Goal: Task Accomplishment & Management: Manage account settings

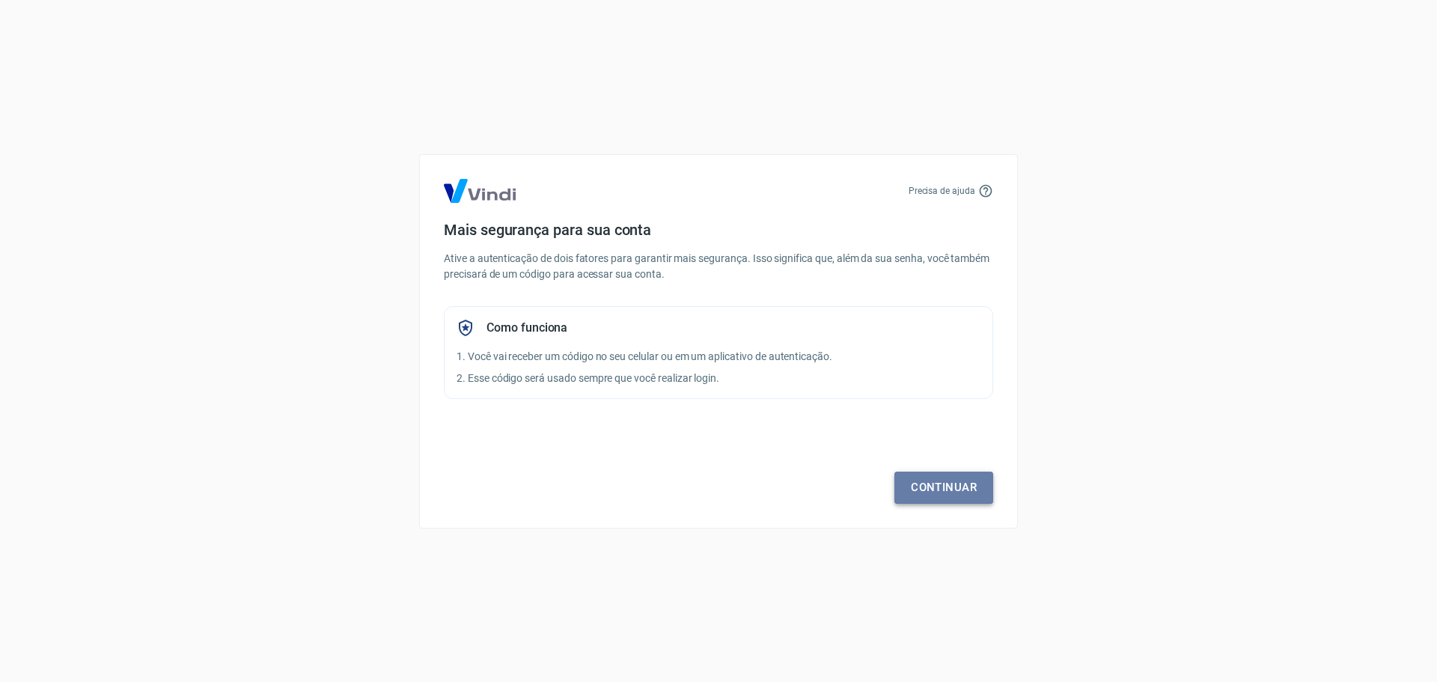
click at [945, 483] on link "Continuar" at bounding box center [943, 486] width 99 height 31
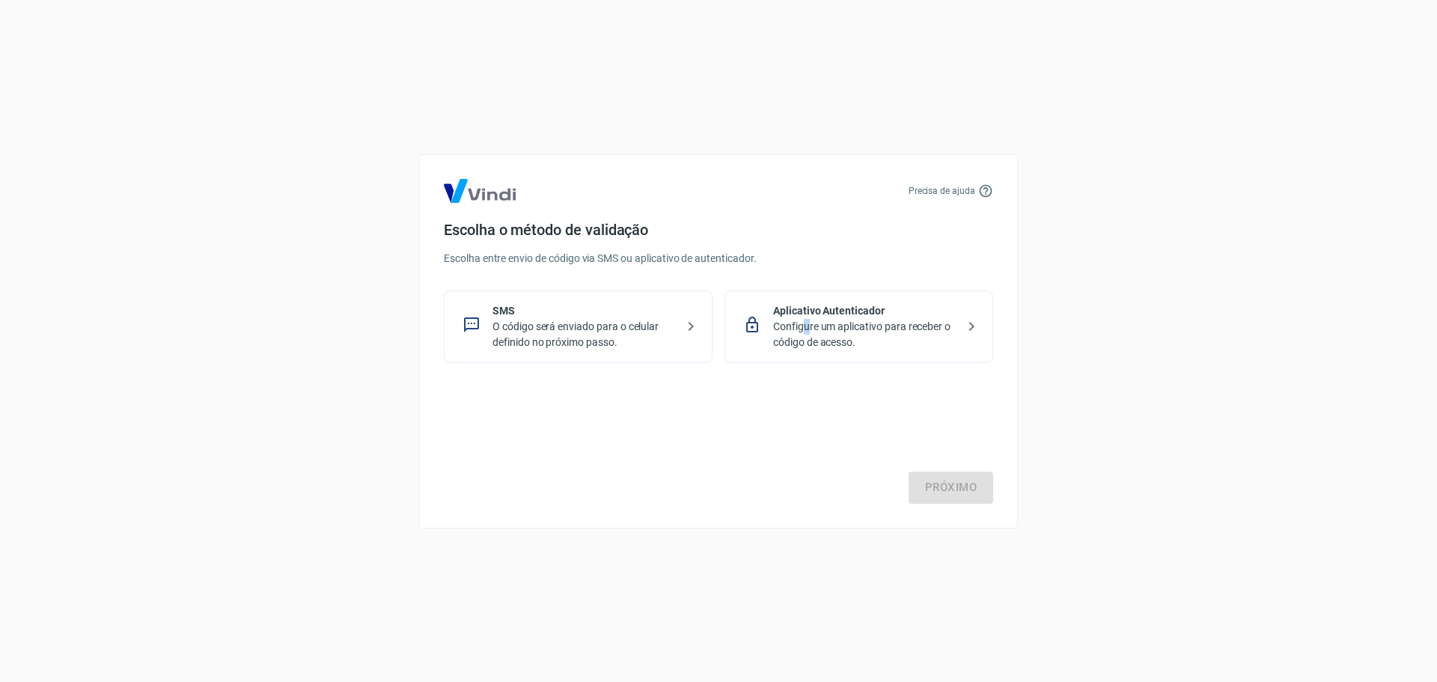
click at [807, 330] on p "Configure um aplicativo para receber o código de acesso." at bounding box center [864, 334] width 183 height 31
click at [934, 483] on link "Próximo" at bounding box center [950, 486] width 85 height 31
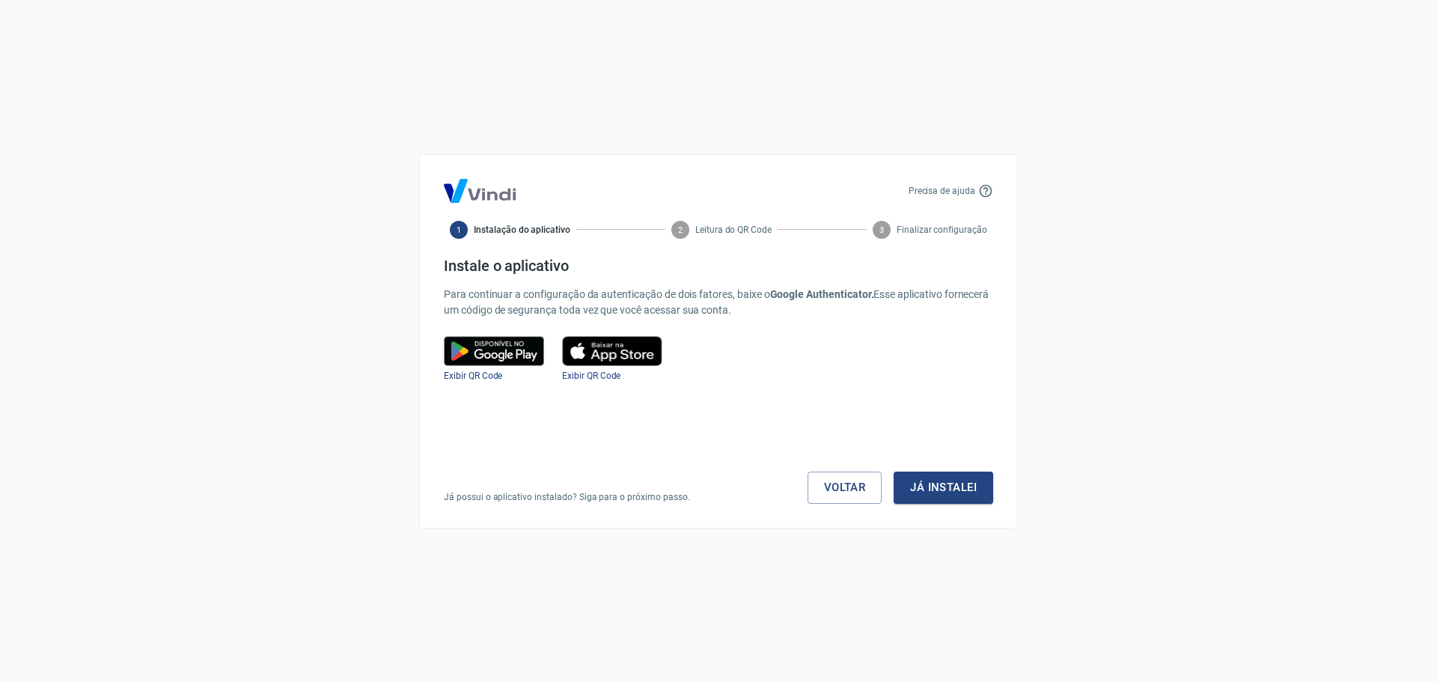
click at [602, 349] on img at bounding box center [612, 351] width 100 height 30
click at [934, 485] on button "Já instalei" at bounding box center [943, 486] width 100 height 31
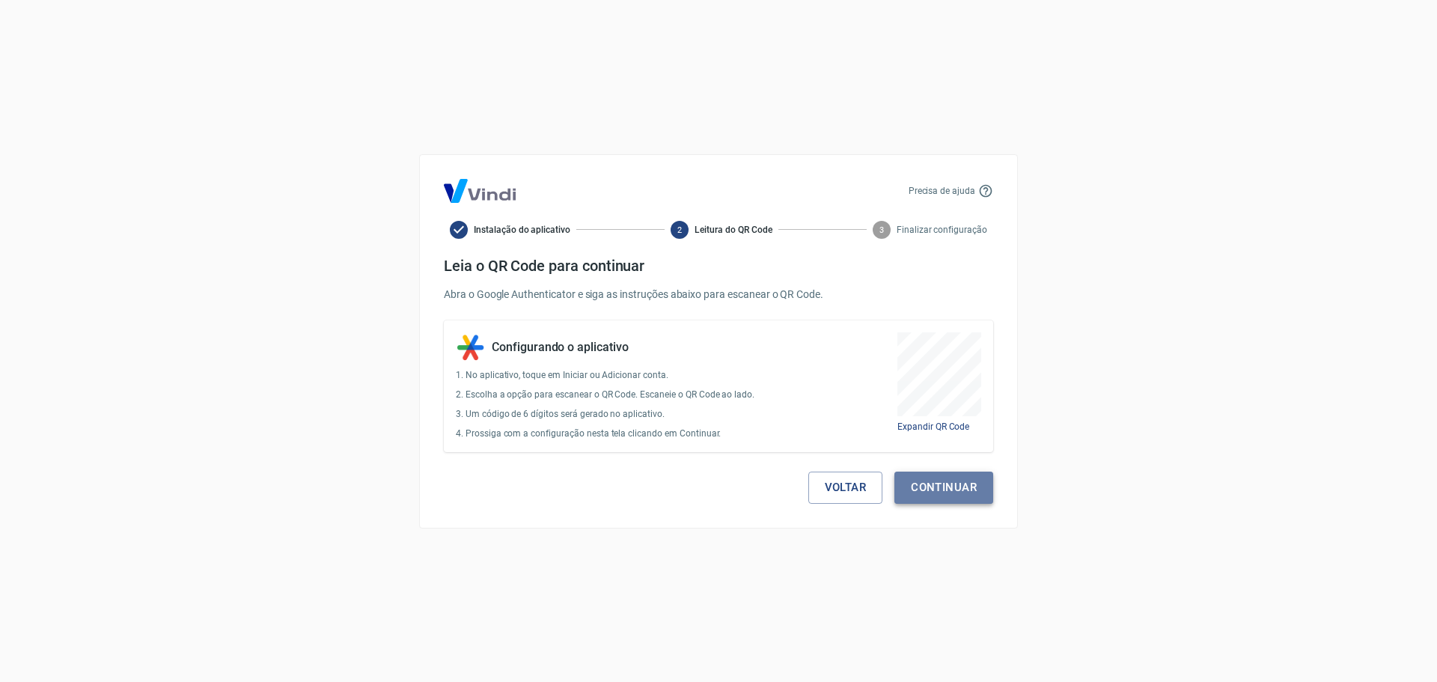
click at [936, 486] on button "Continuar" at bounding box center [943, 486] width 99 height 31
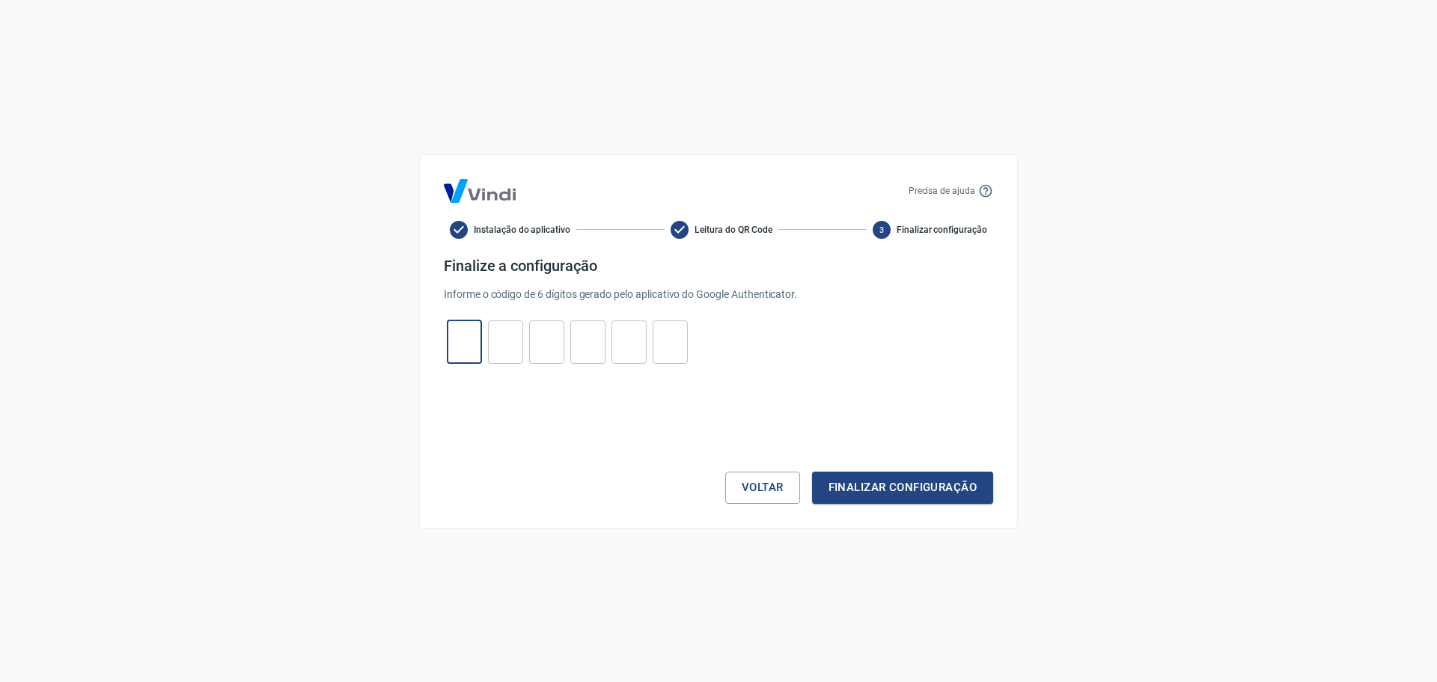
click at [454, 332] on input "tel" at bounding box center [464, 342] width 35 height 32
type input "7"
click at [557, 337] on input "0" at bounding box center [546, 342] width 35 height 32
type input "0"
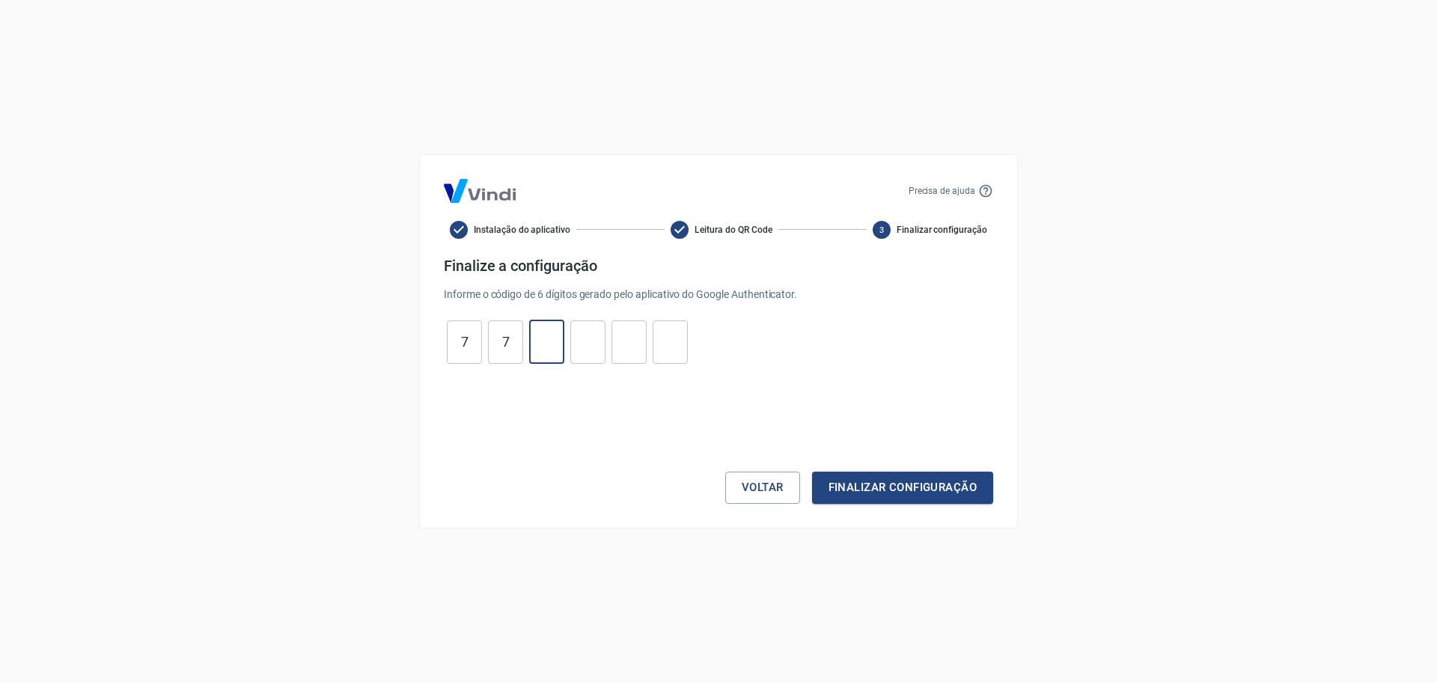
type input "7"
type input "2"
type input "4"
type input "1"
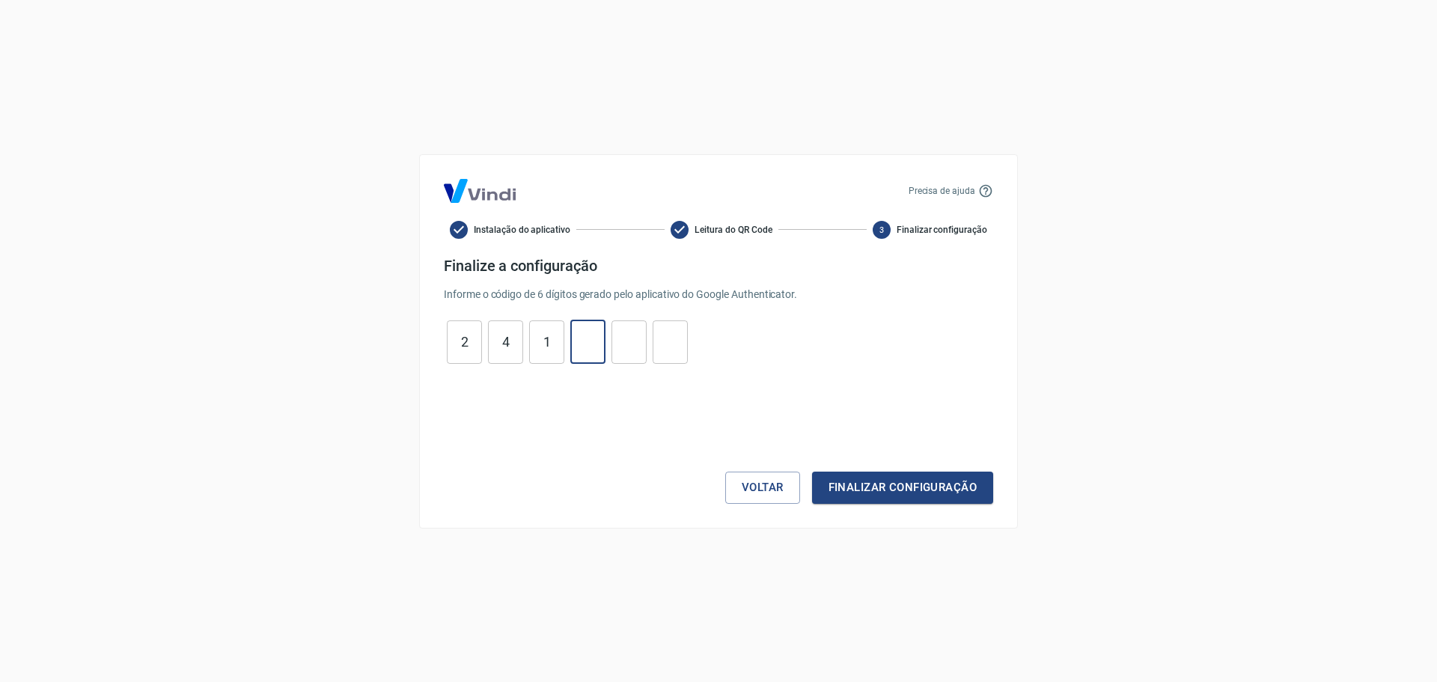
type input "3"
type input "9"
type input "7"
click at [893, 484] on button "Finalizar configuração" at bounding box center [902, 486] width 181 height 31
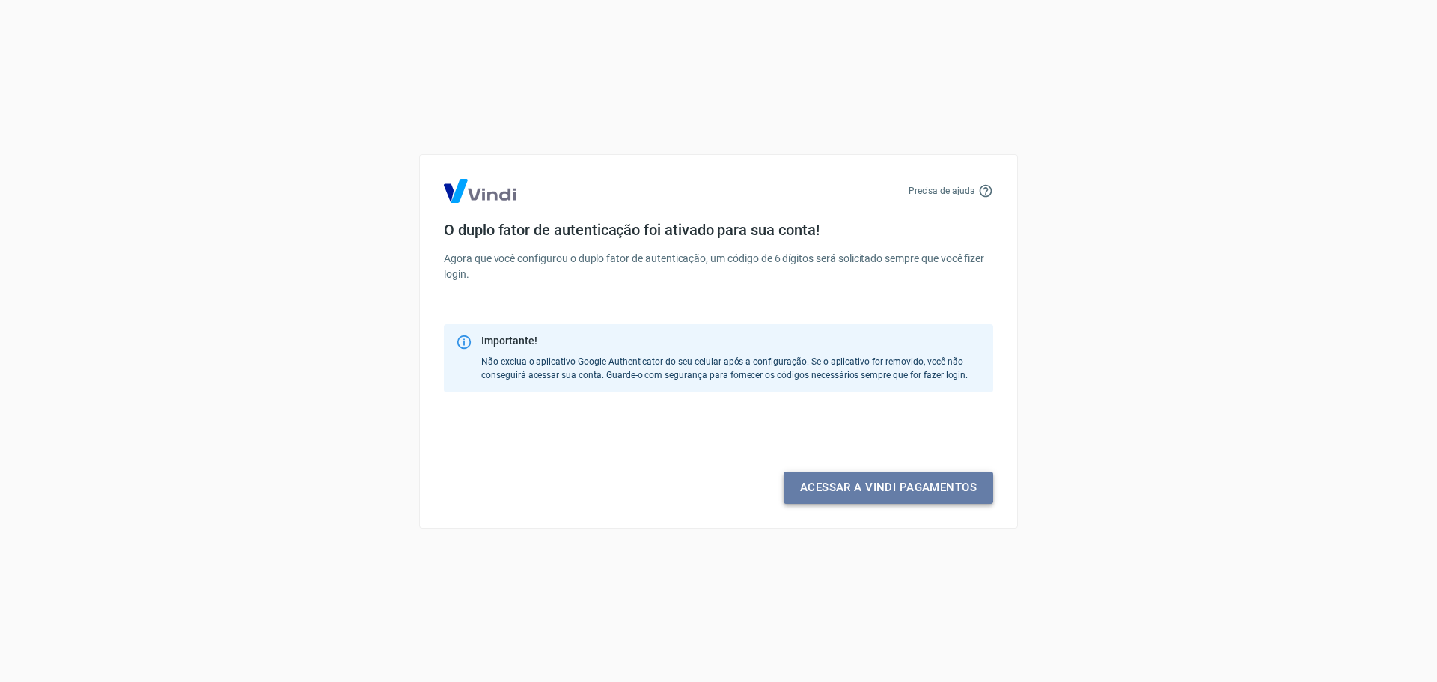
click at [849, 485] on link "Acessar a Vindi pagamentos" at bounding box center [888, 486] width 210 height 31
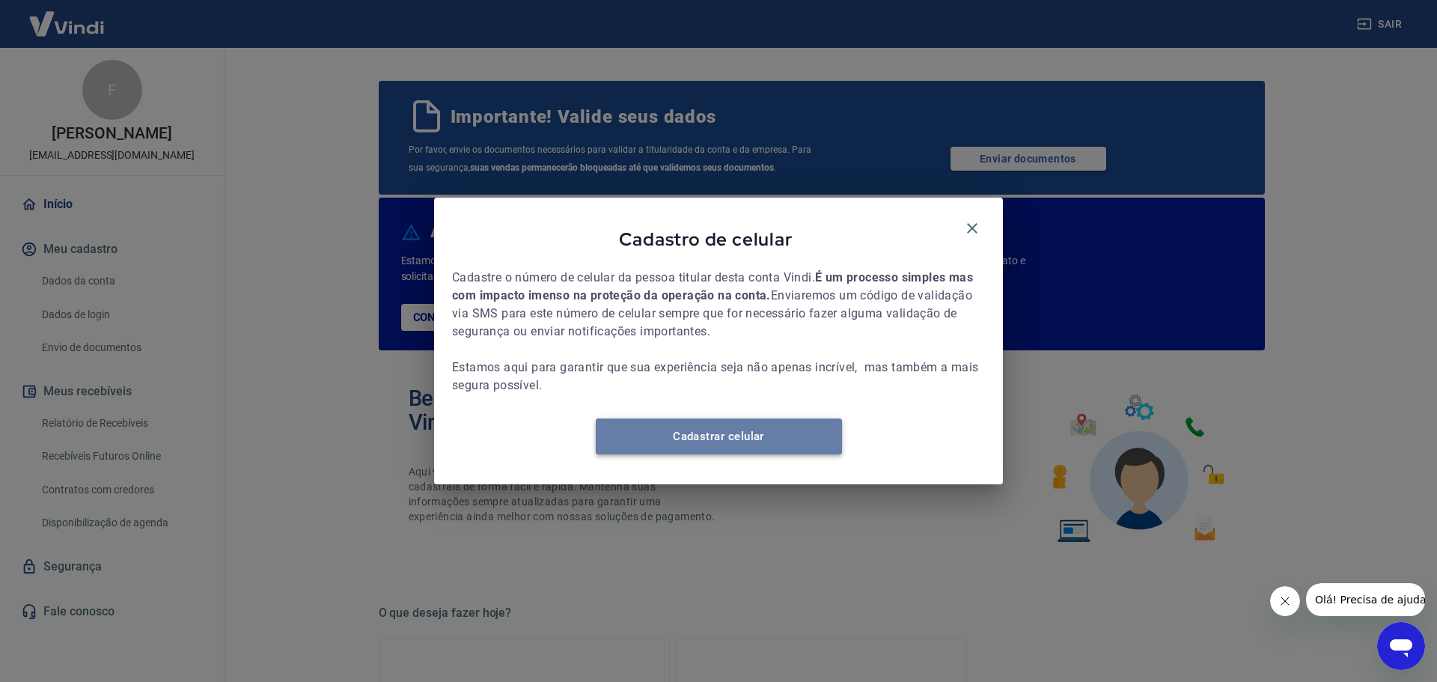
click at [715, 444] on link "Cadastrar celular" at bounding box center [719, 436] width 246 height 36
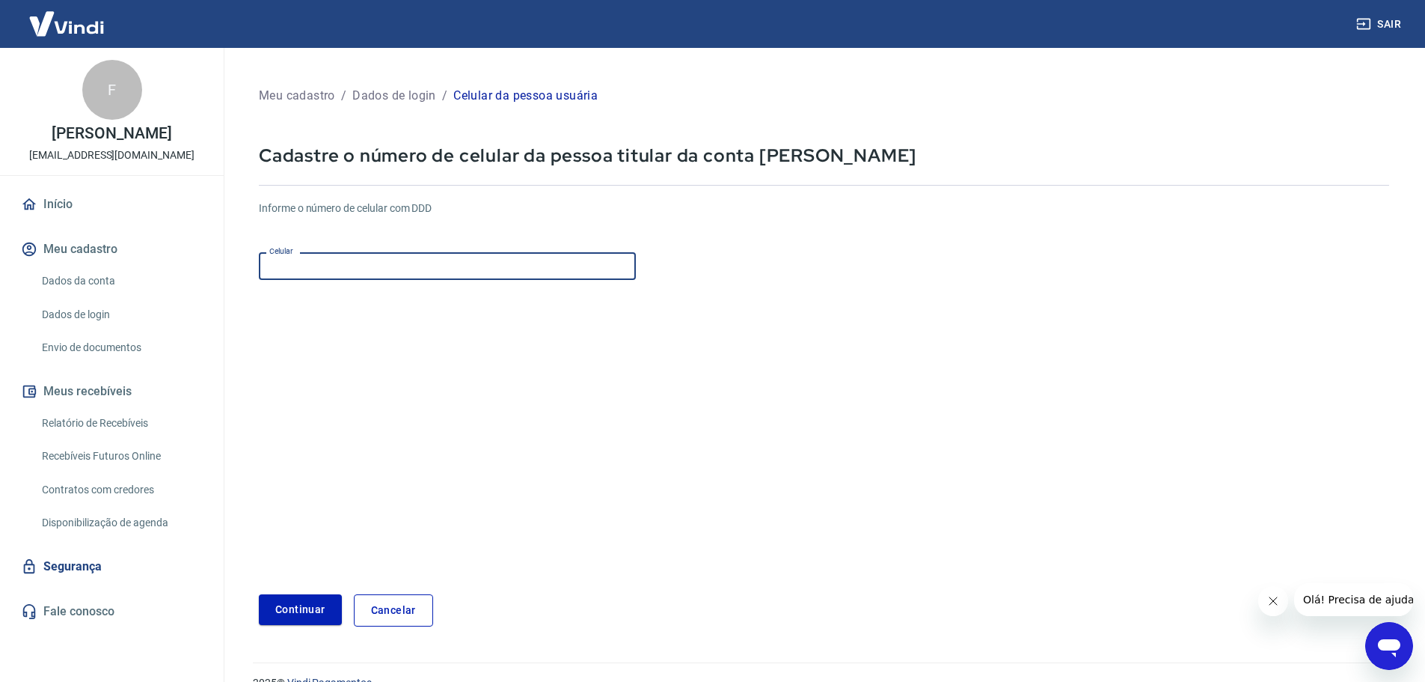
click at [314, 272] on input "Celular" at bounding box center [447, 266] width 377 height 28
type input "(11) 98261-9076"
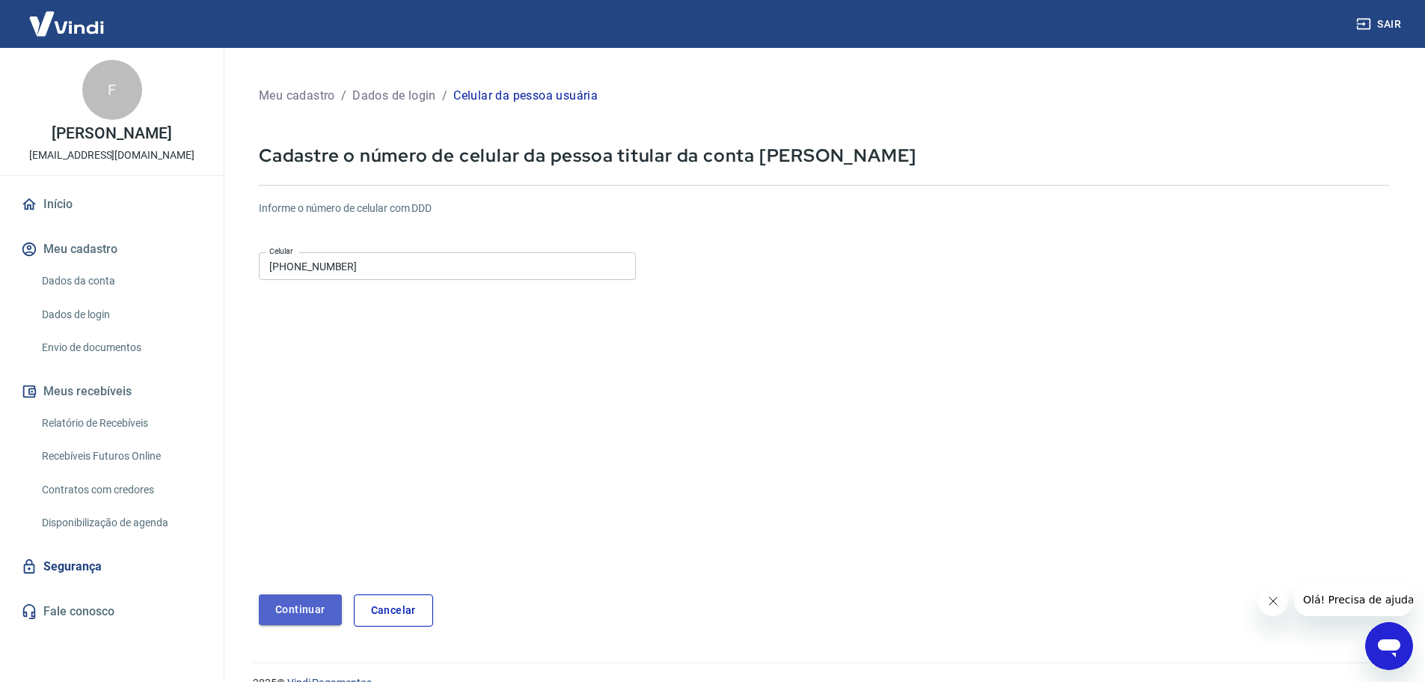
click at [302, 599] on button "Continuar" at bounding box center [300, 609] width 83 height 31
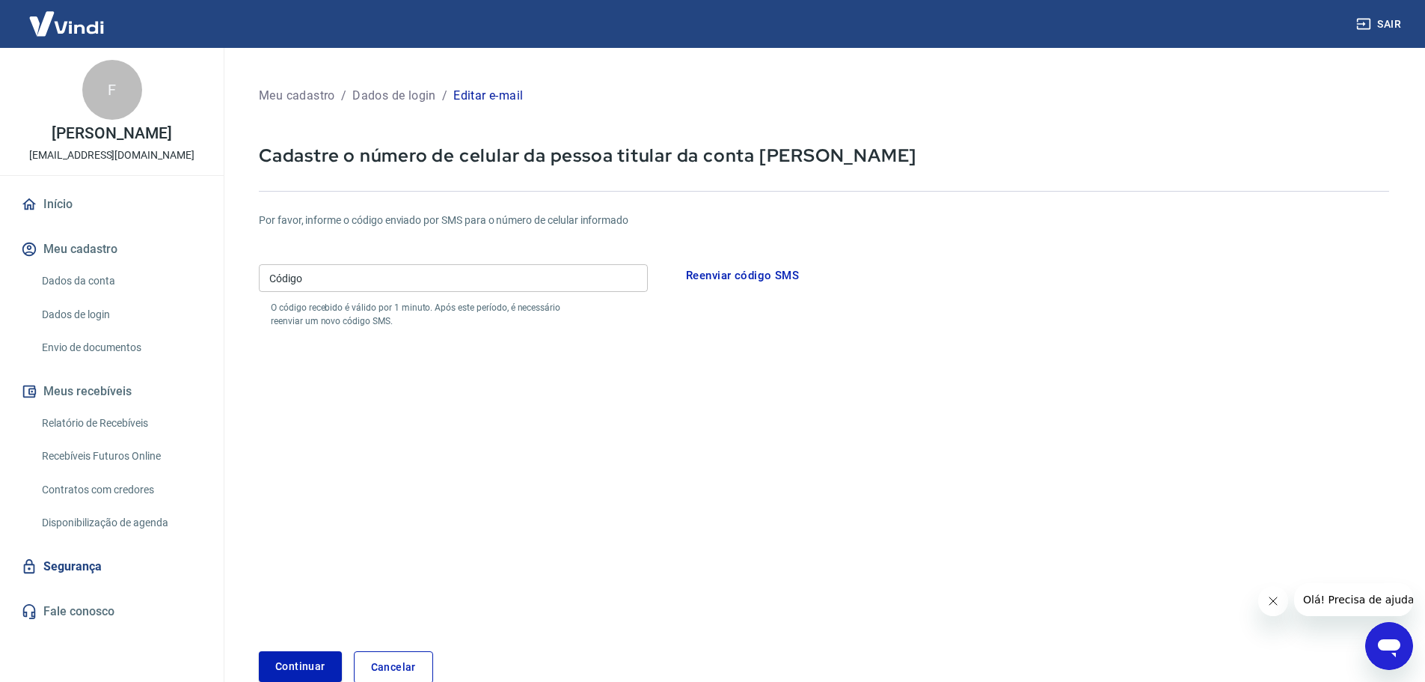
click at [341, 284] on input "Código" at bounding box center [453, 278] width 389 height 28
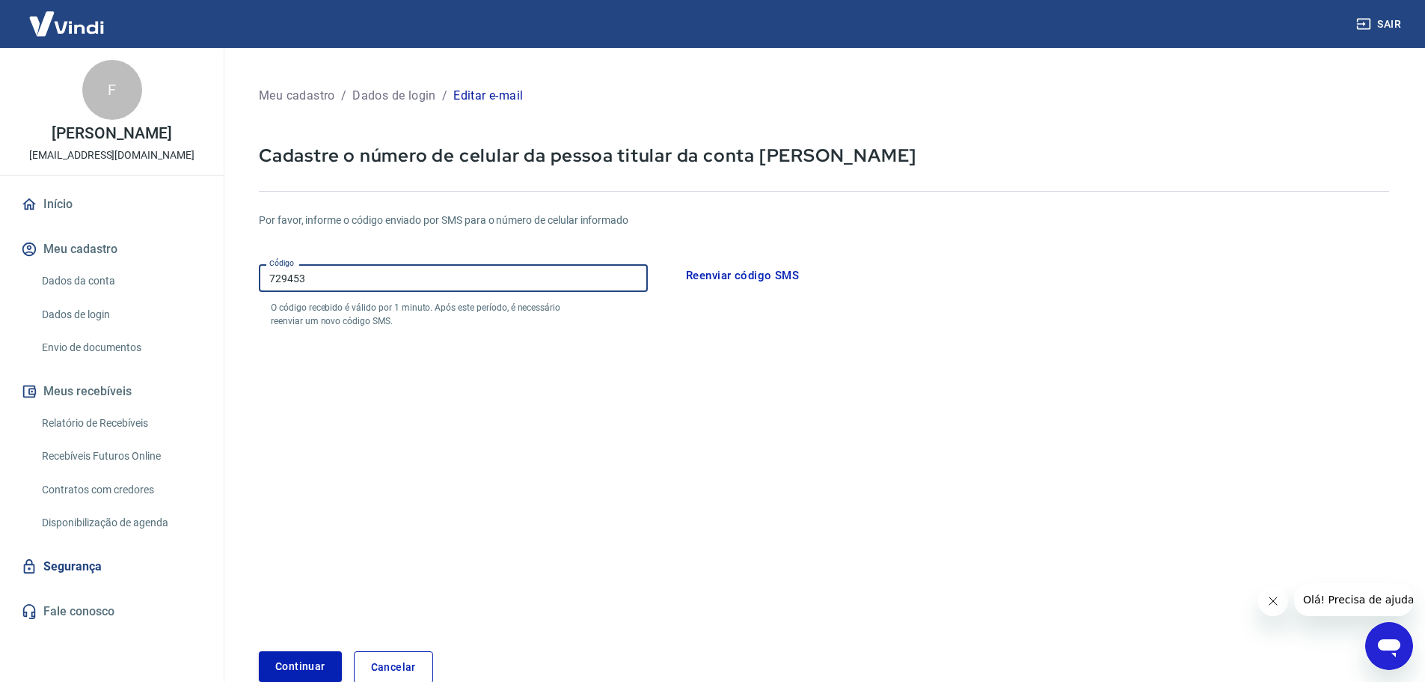
type input "729453"
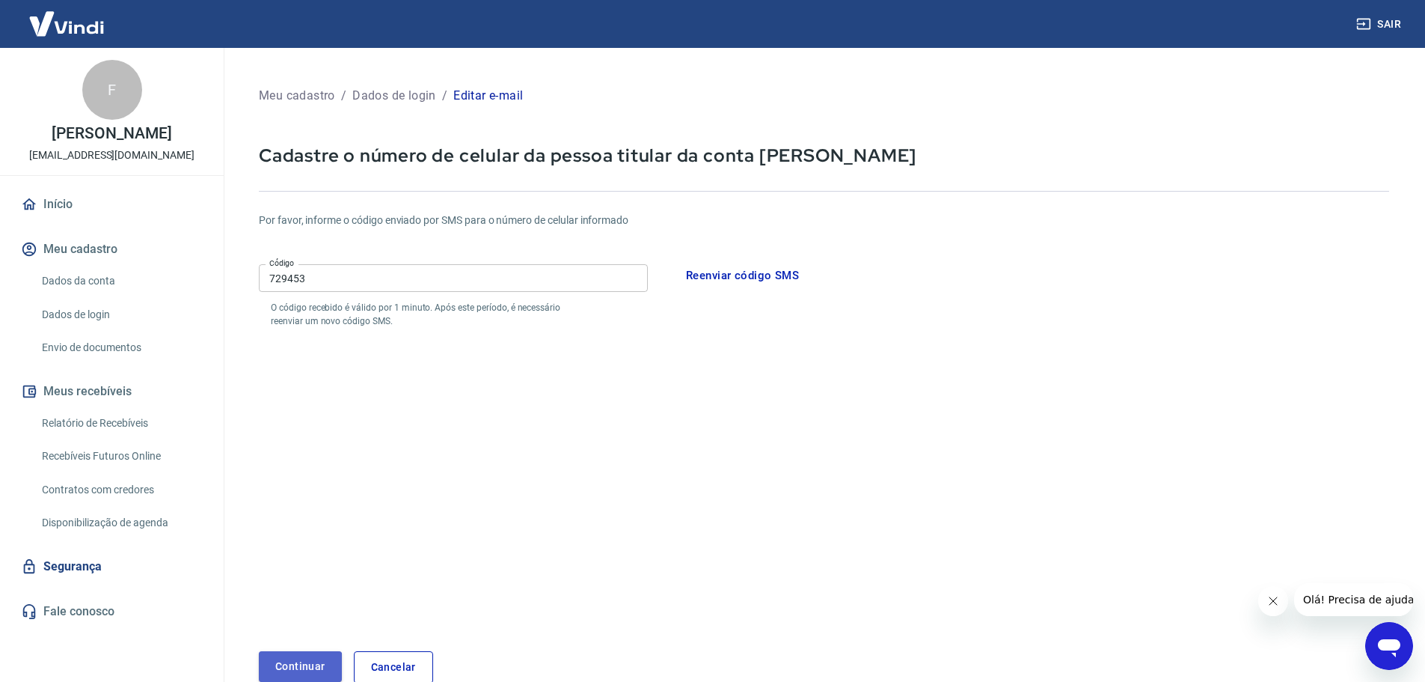
click at [285, 670] on button "Continuar" at bounding box center [300, 666] width 83 height 31
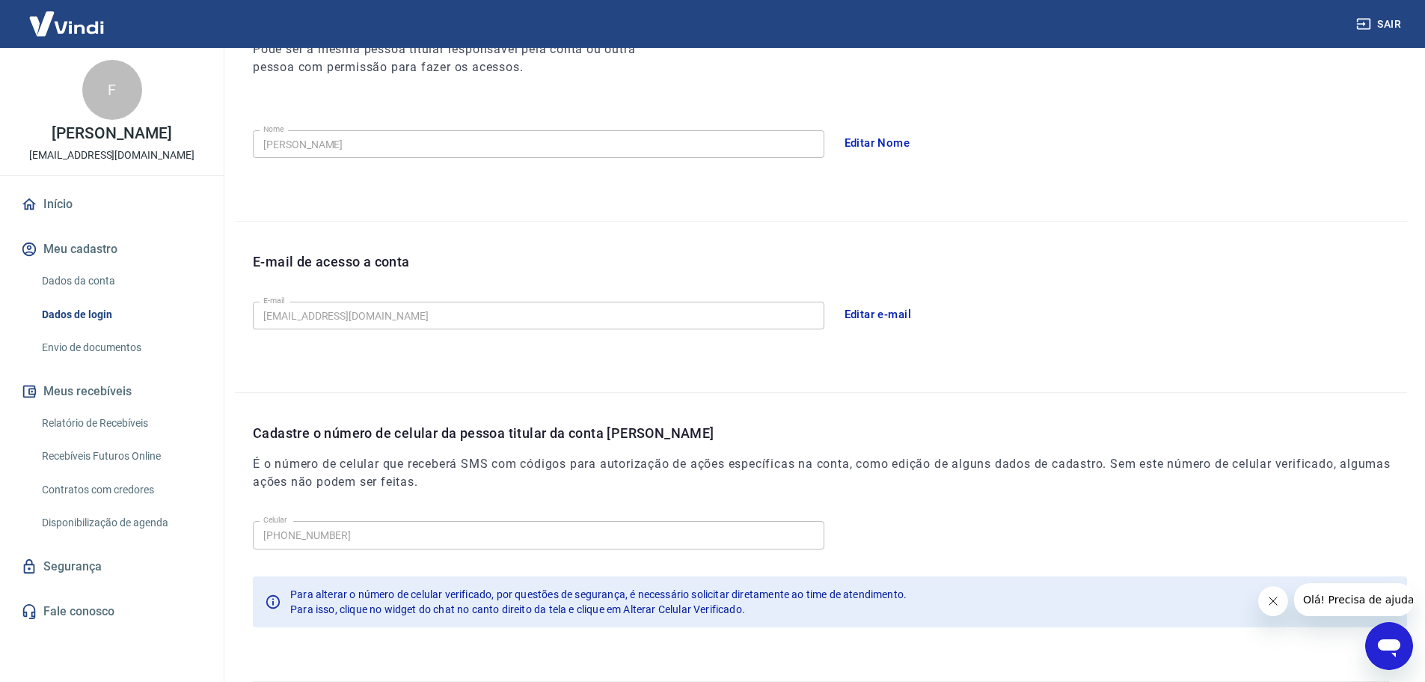
scroll to position [277, 0]
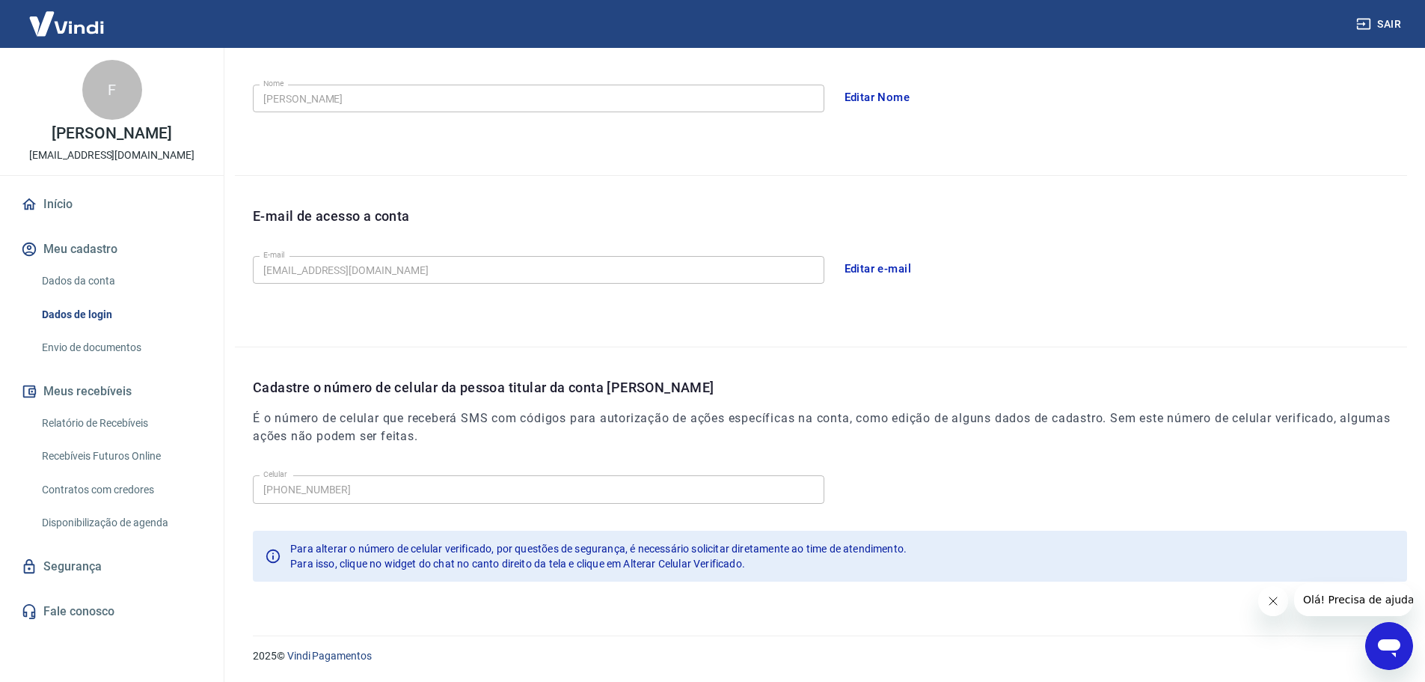
click at [1271, 602] on icon "Fechar mensagem da empresa" at bounding box center [1273, 601] width 12 height 12
click at [109, 343] on link "Envio de documentos" at bounding box center [121, 347] width 170 height 31
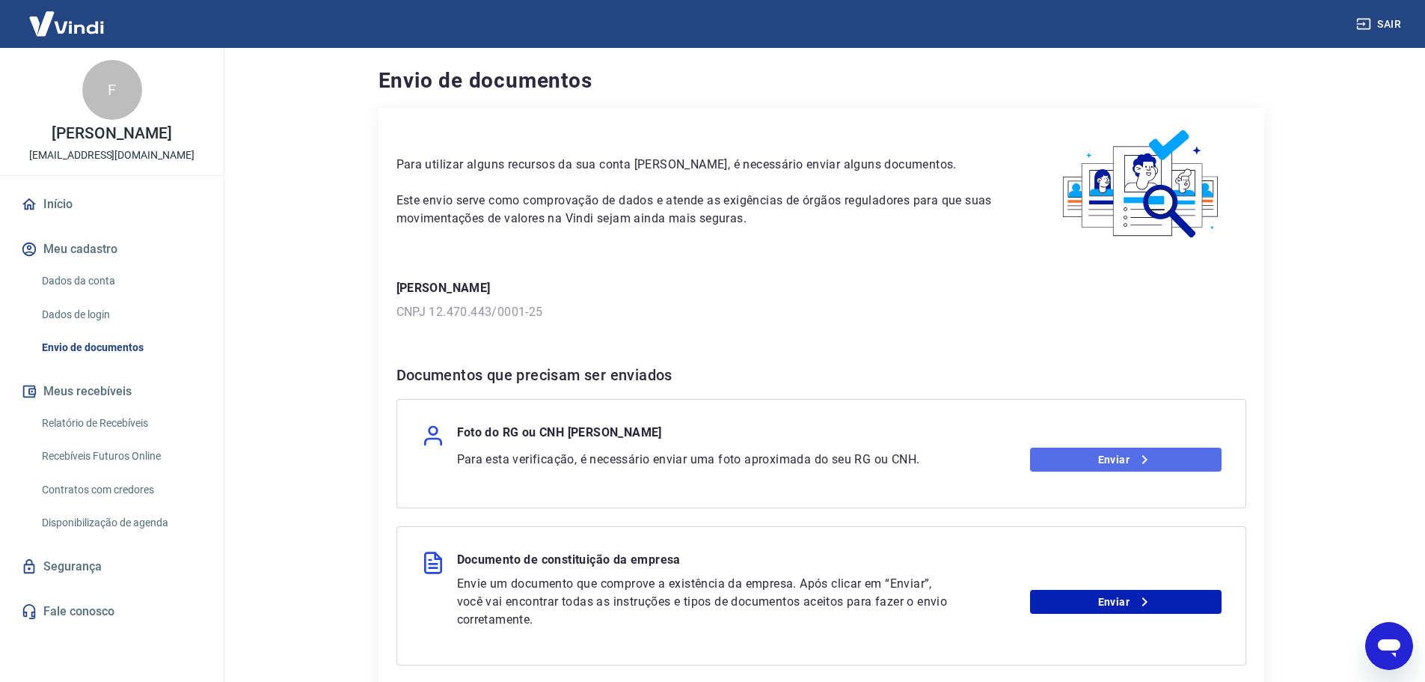
click at [1107, 453] on link "Enviar" at bounding box center [1126, 459] width 192 height 24
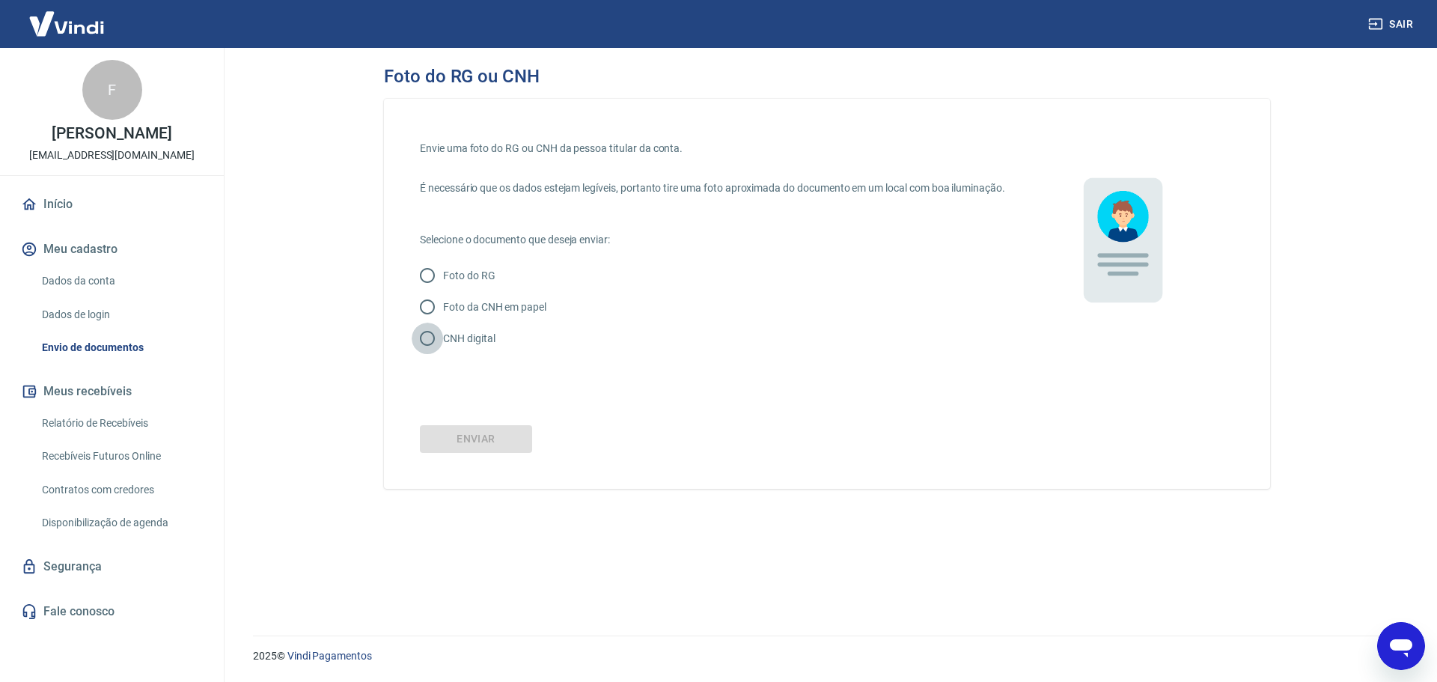
click at [429, 354] on input "CNH digital" at bounding box center [427, 338] width 31 height 31
radio input "true"
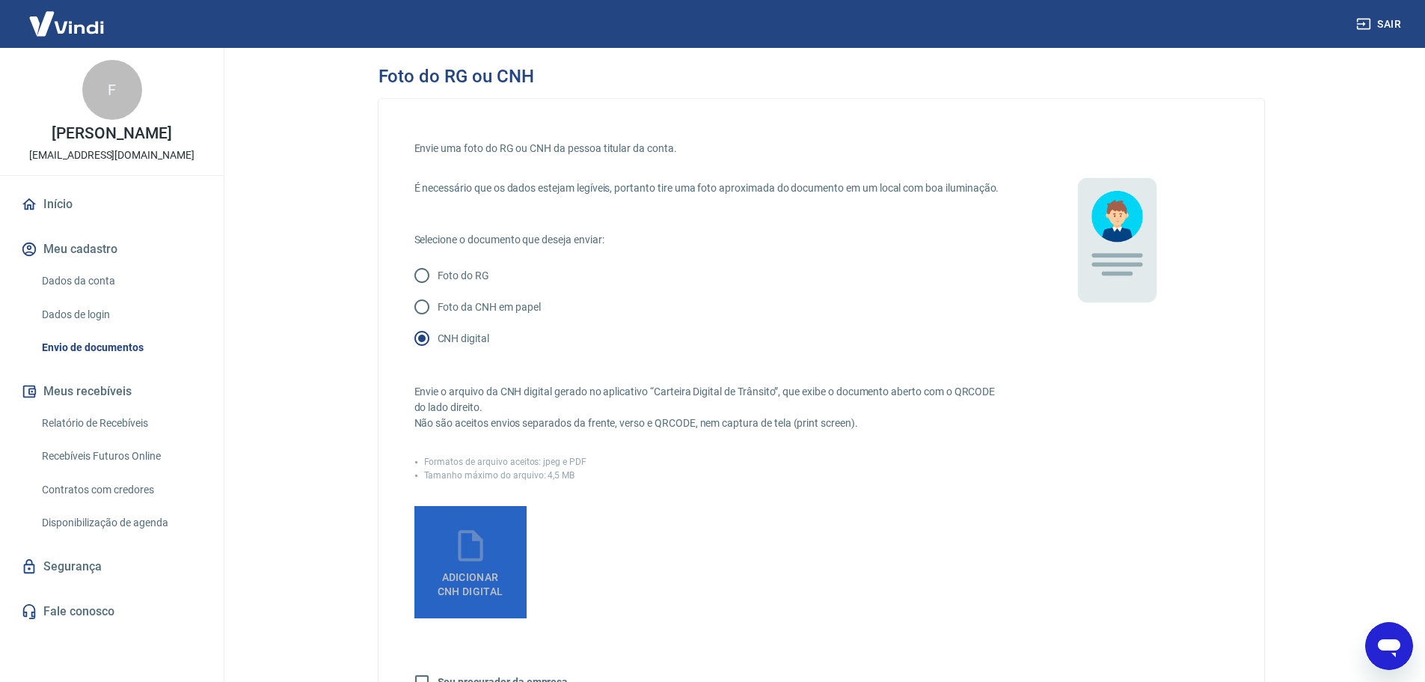
click at [453, 557] on icon at bounding box center [470, 545] width 37 height 37
click at [0, 0] on input "Adicionar CNH Digital" at bounding box center [0, 0] width 0 height 0
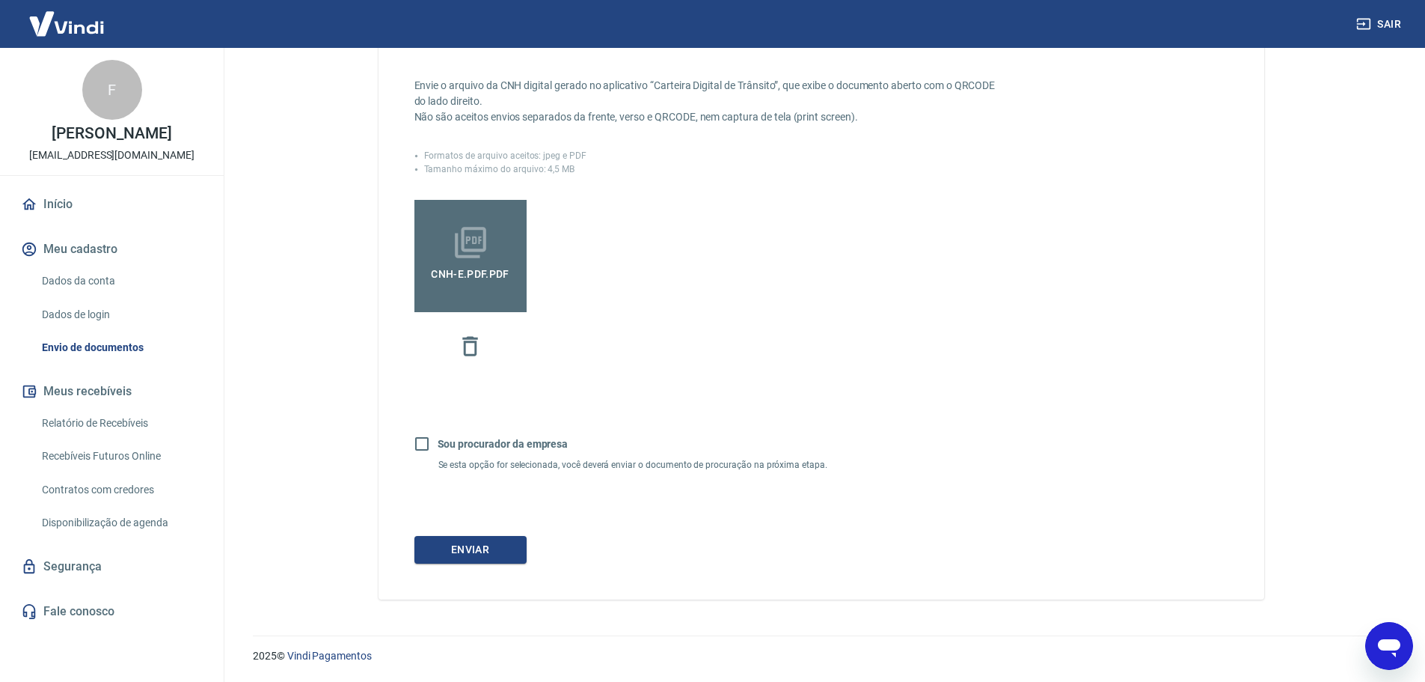
scroll to position [322, 0]
click at [450, 547] on button "Enviar" at bounding box center [471, 550] width 112 height 28
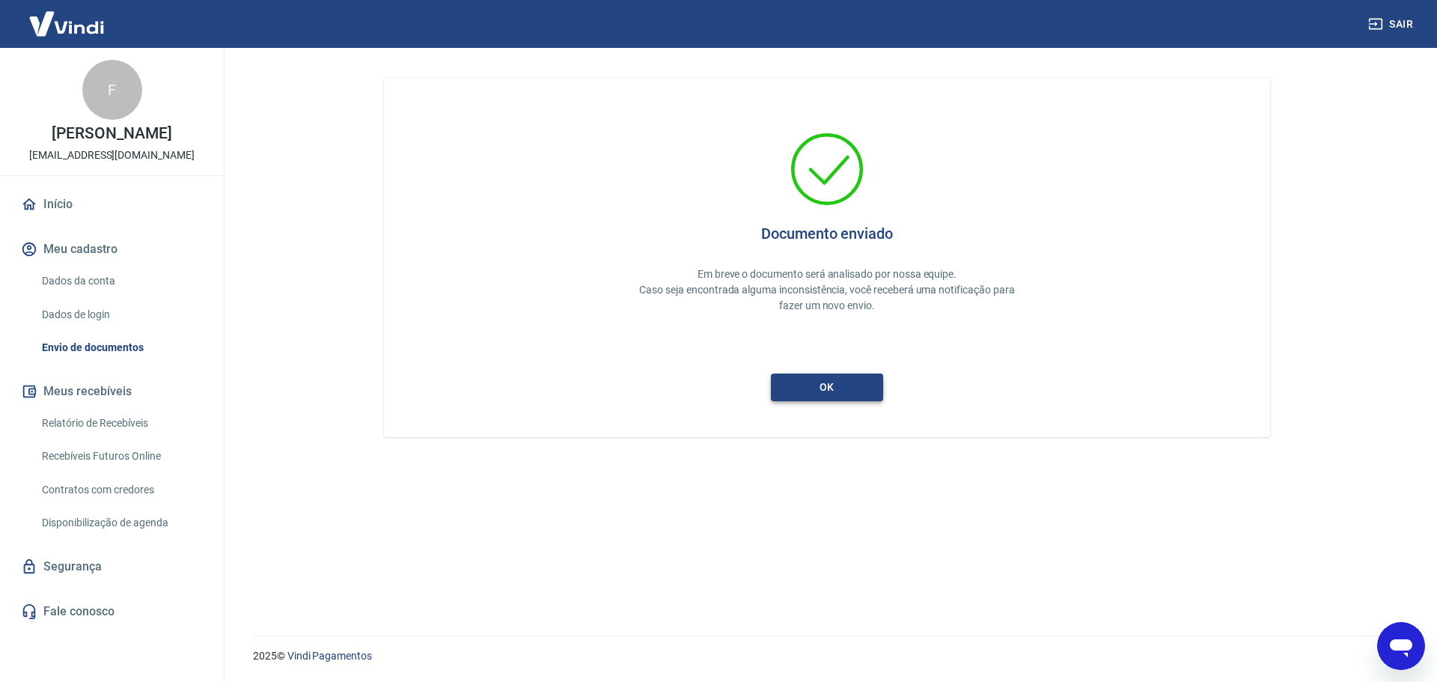
click at [810, 382] on button "ok" at bounding box center [827, 387] width 112 height 28
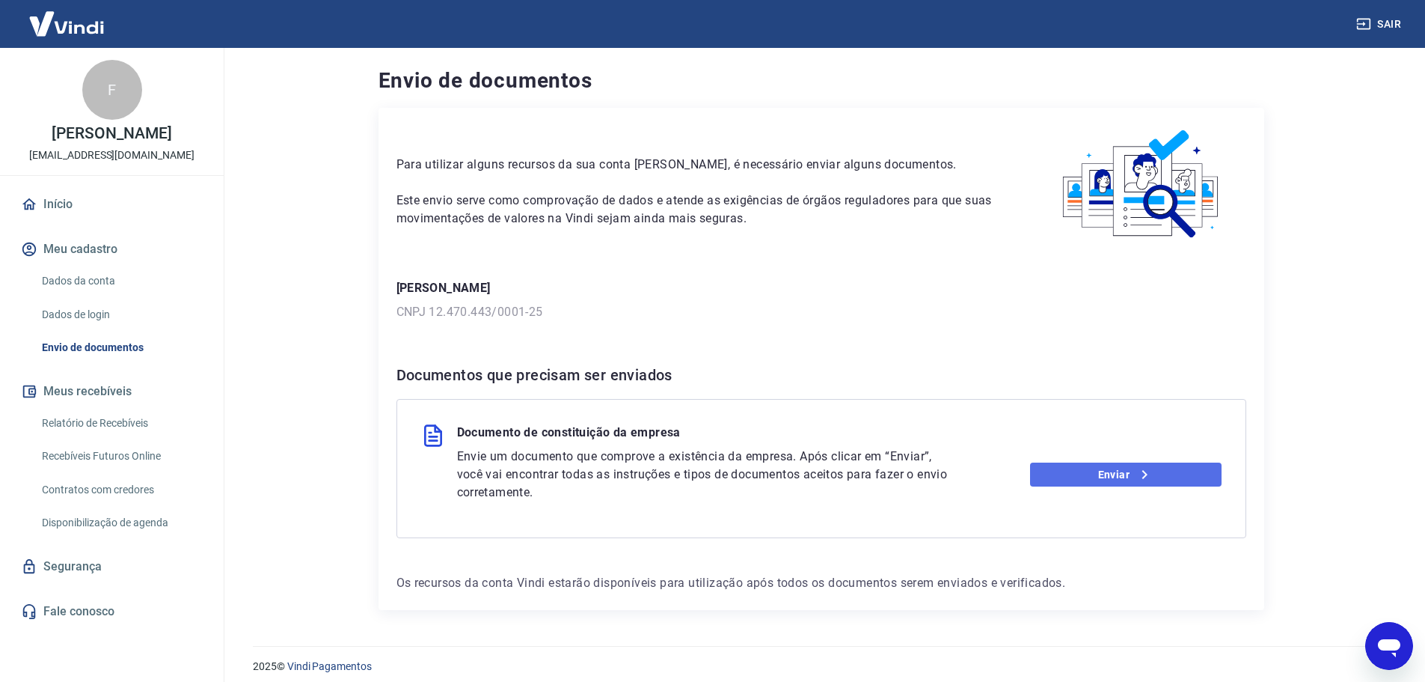
click at [1110, 469] on link "Enviar" at bounding box center [1126, 474] width 192 height 24
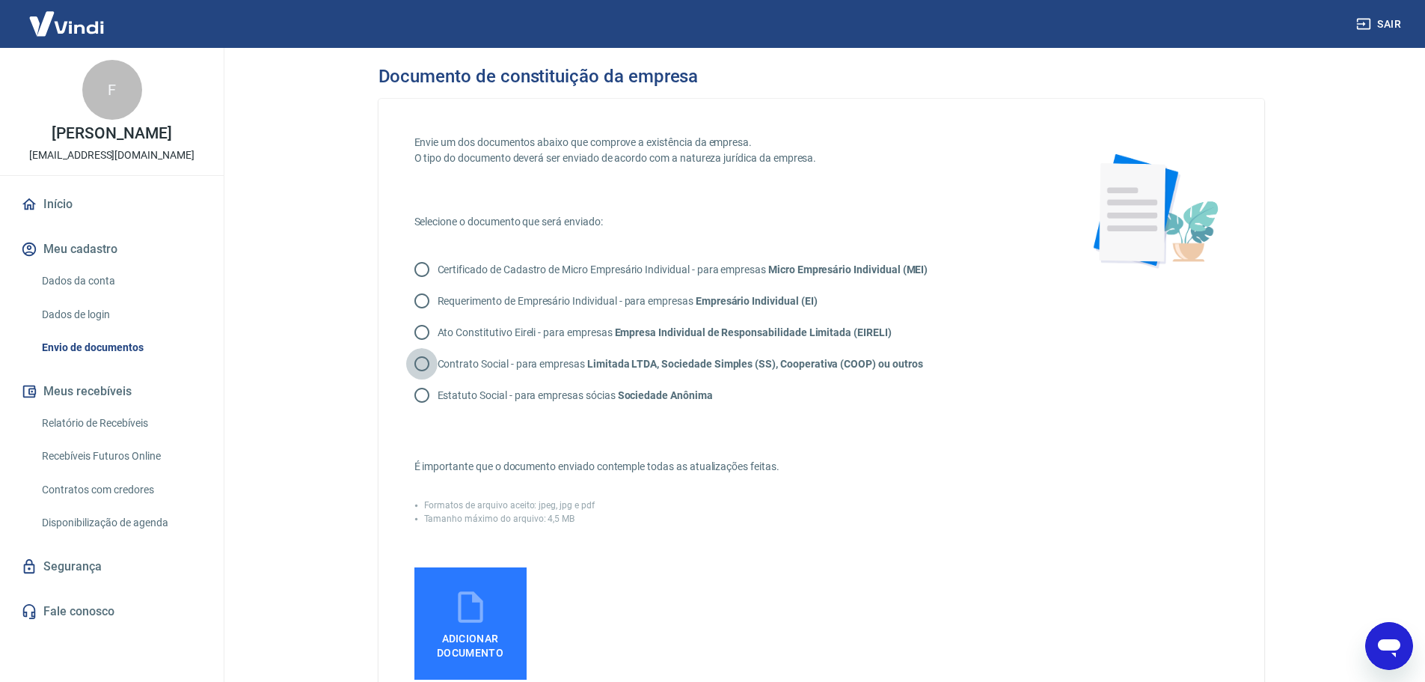
click at [421, 364] on input "Contrato Social - para empresas Limitada LTDA, Sociedade Simples (SS), Cooperat…" at bounding box center [421, 363] width 31 height 31
radio input "true"
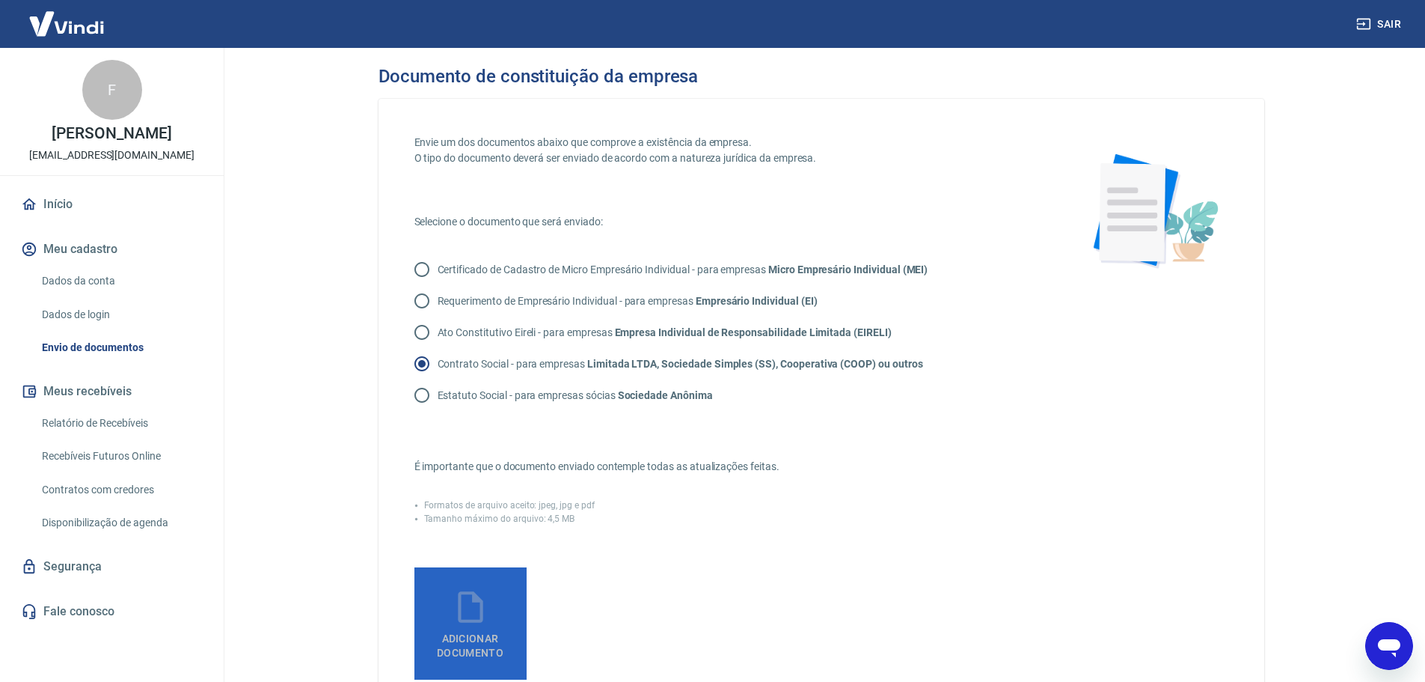
click at [463, 629] on span "Adicionar documento" at bounding box center [471, 643] width 100 height 34
click at [0, 0] on input "Adicionar documento" at bounding box center [0, 0] width 0 height 0
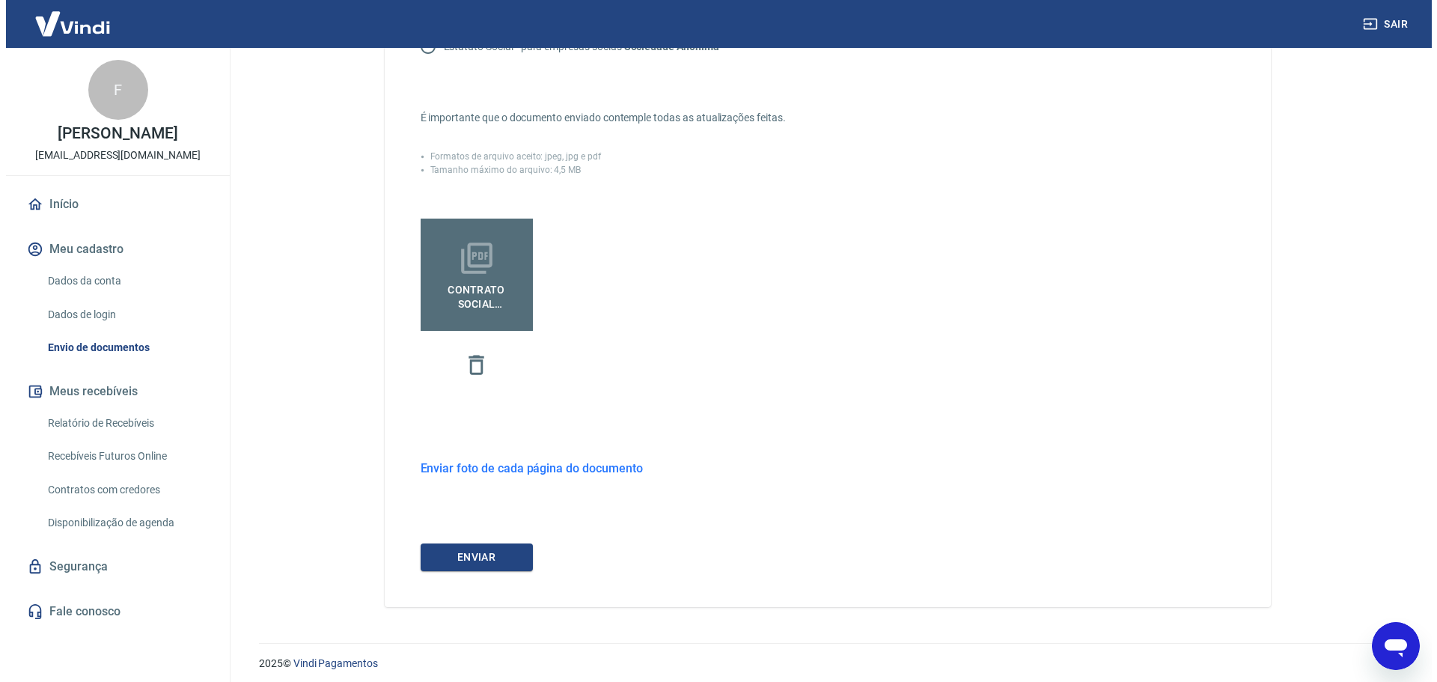
scroll to position [356, 0]
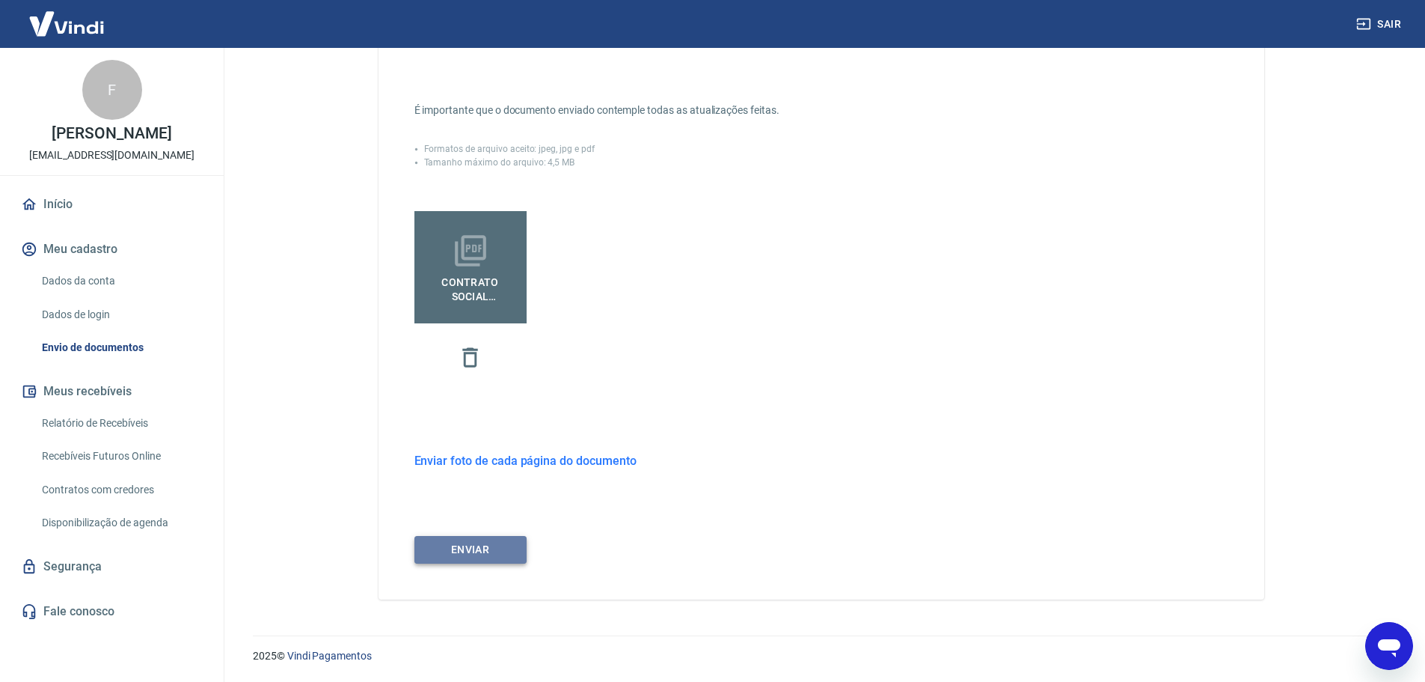
click at [465, 550] on button "ENVIAR" at bounding box center [471, 550] width 112 height 28
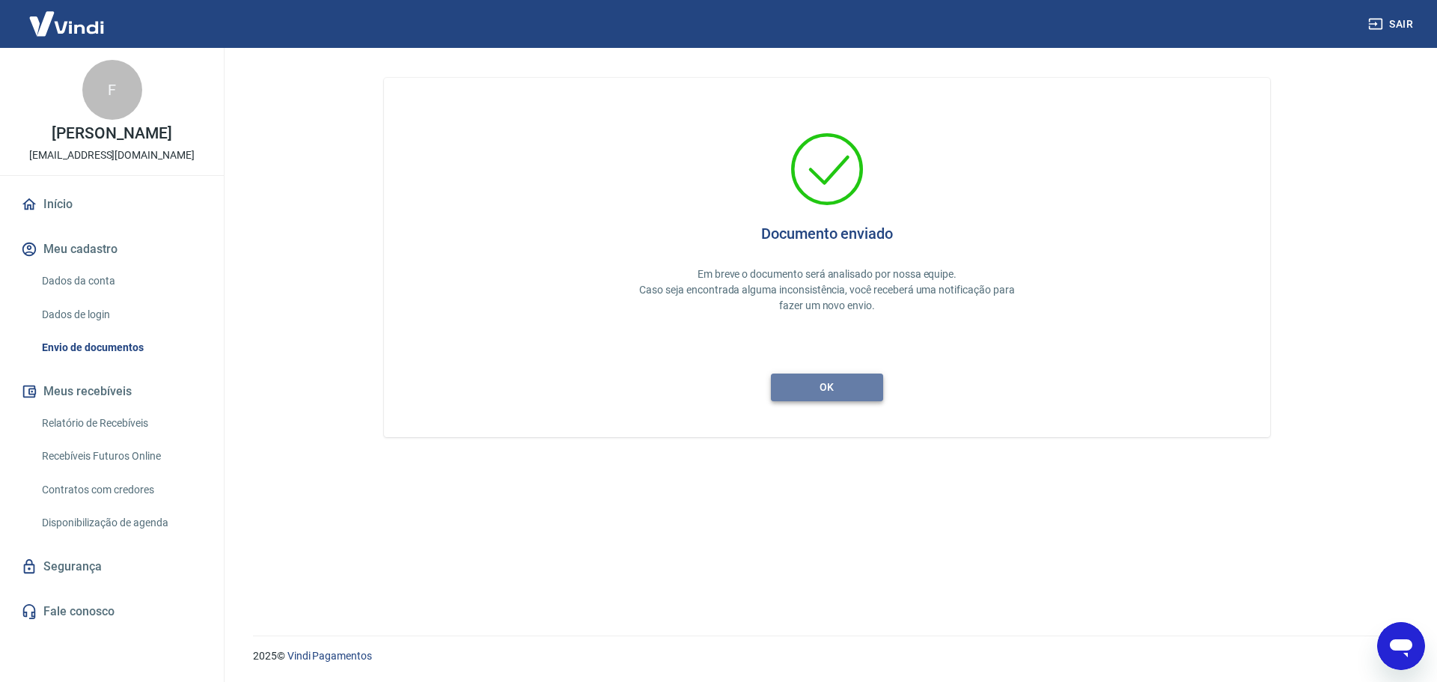
click at [828, 384] on button "ok" at bounding box center [827, 387] width 112 height 28
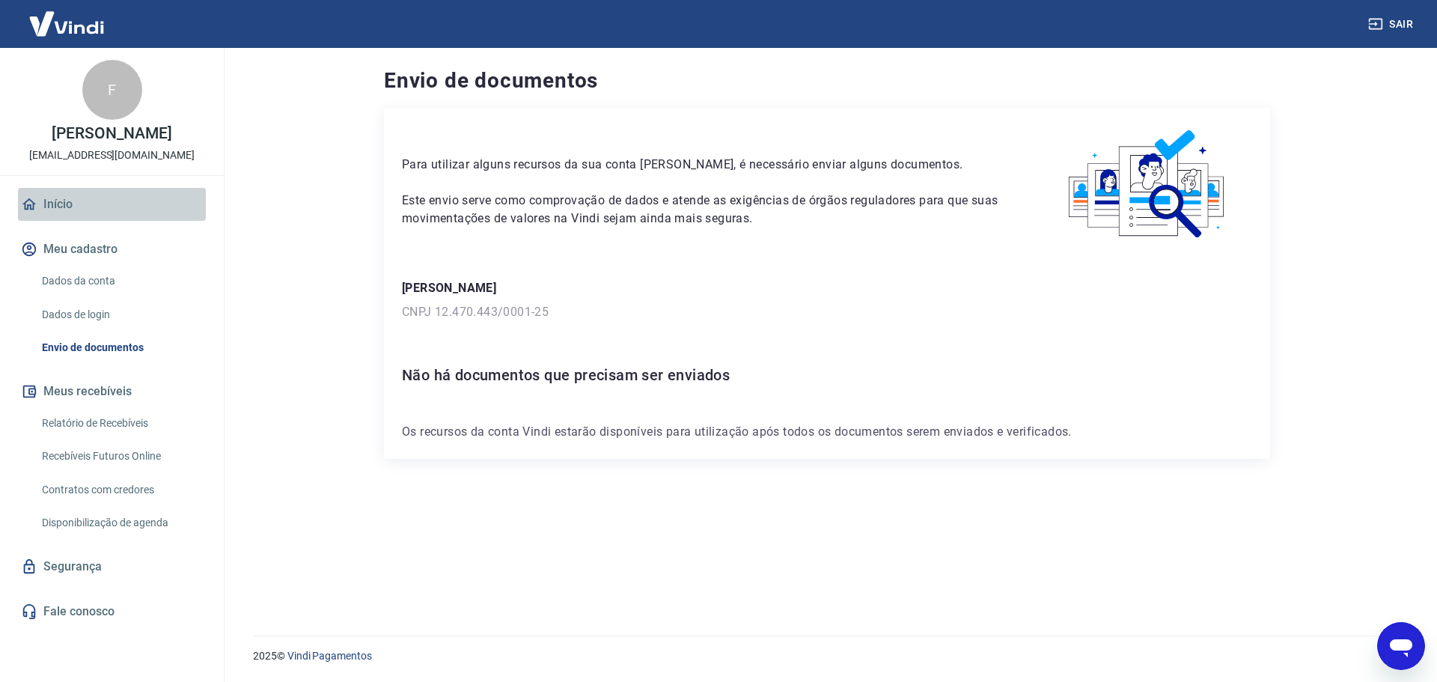
click at [48, 203] on link "Início" at bounding box center [112, 204] width 188 height 33
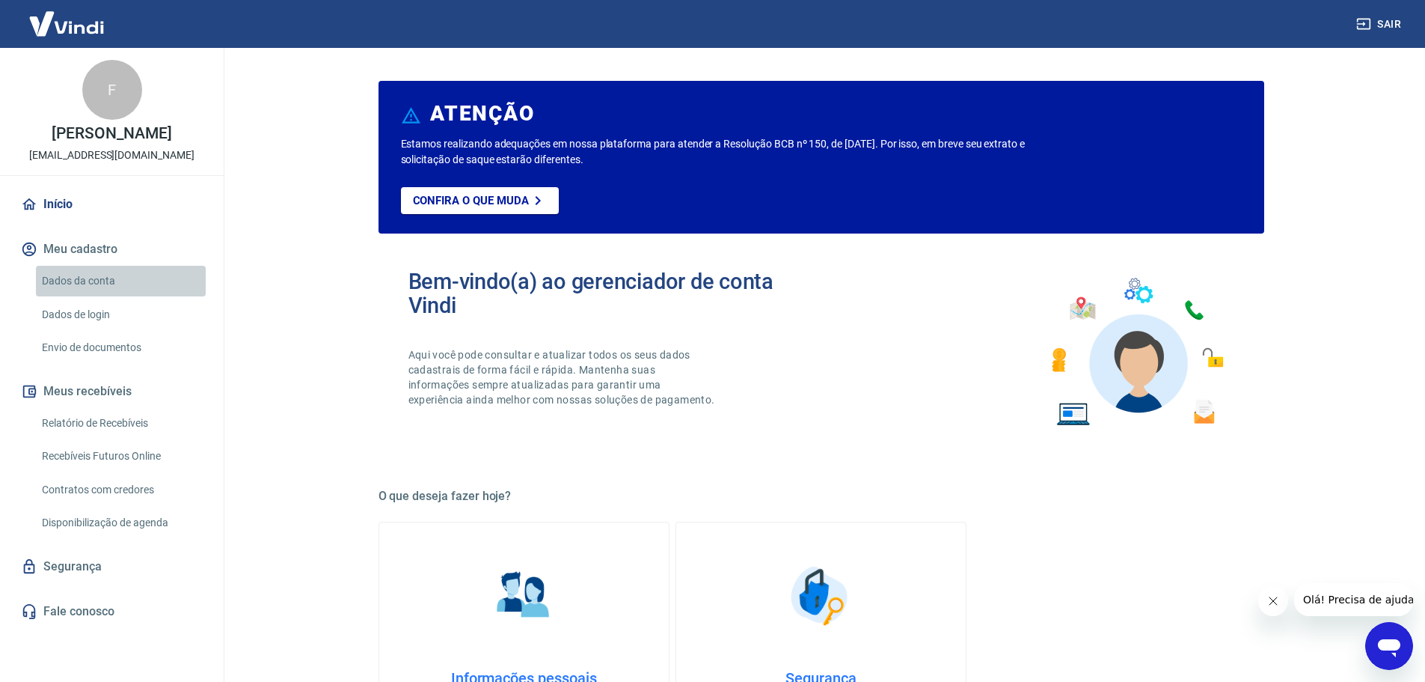
click at [88, 276] on link "Dados da conta" at bounding box center [121, 281] width 170 height 31
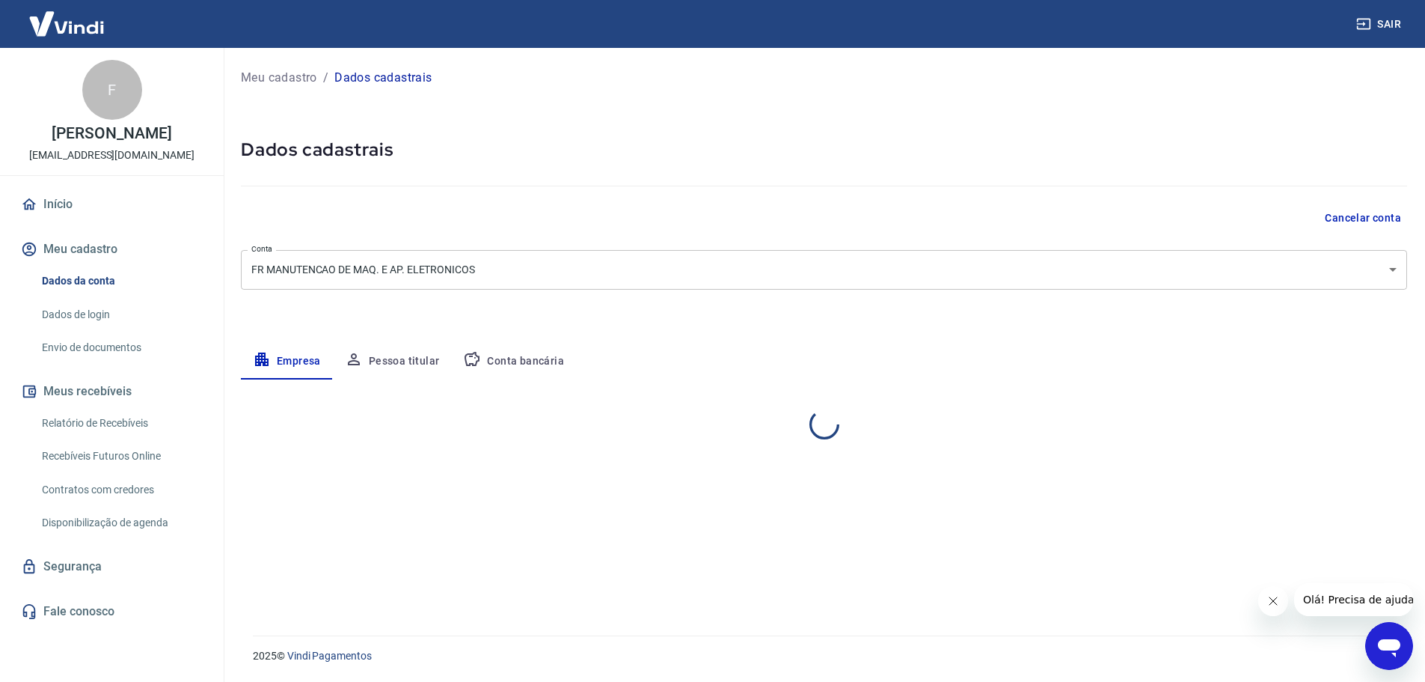
select select "SP"
select select "business"
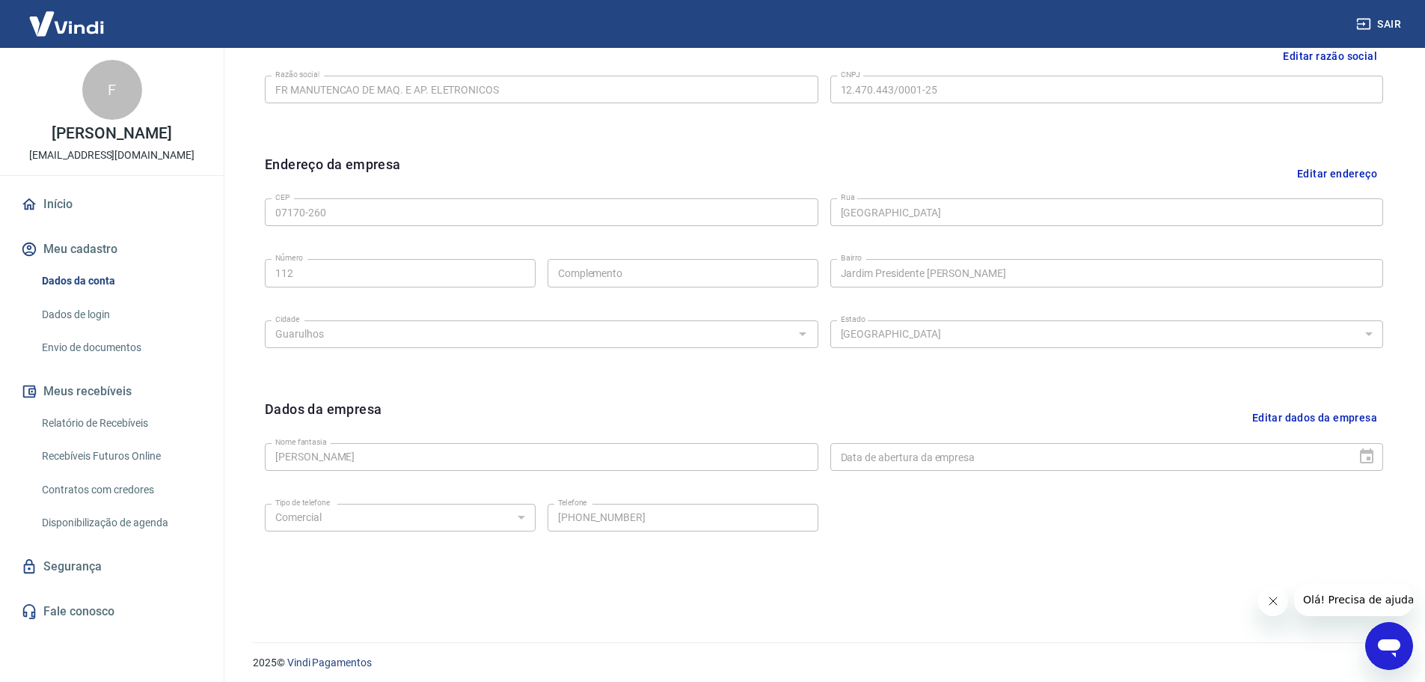
scroll to position [397, 0]
click at [1367, 450] on div at bounding box center [1362, 450] width 21 height 0
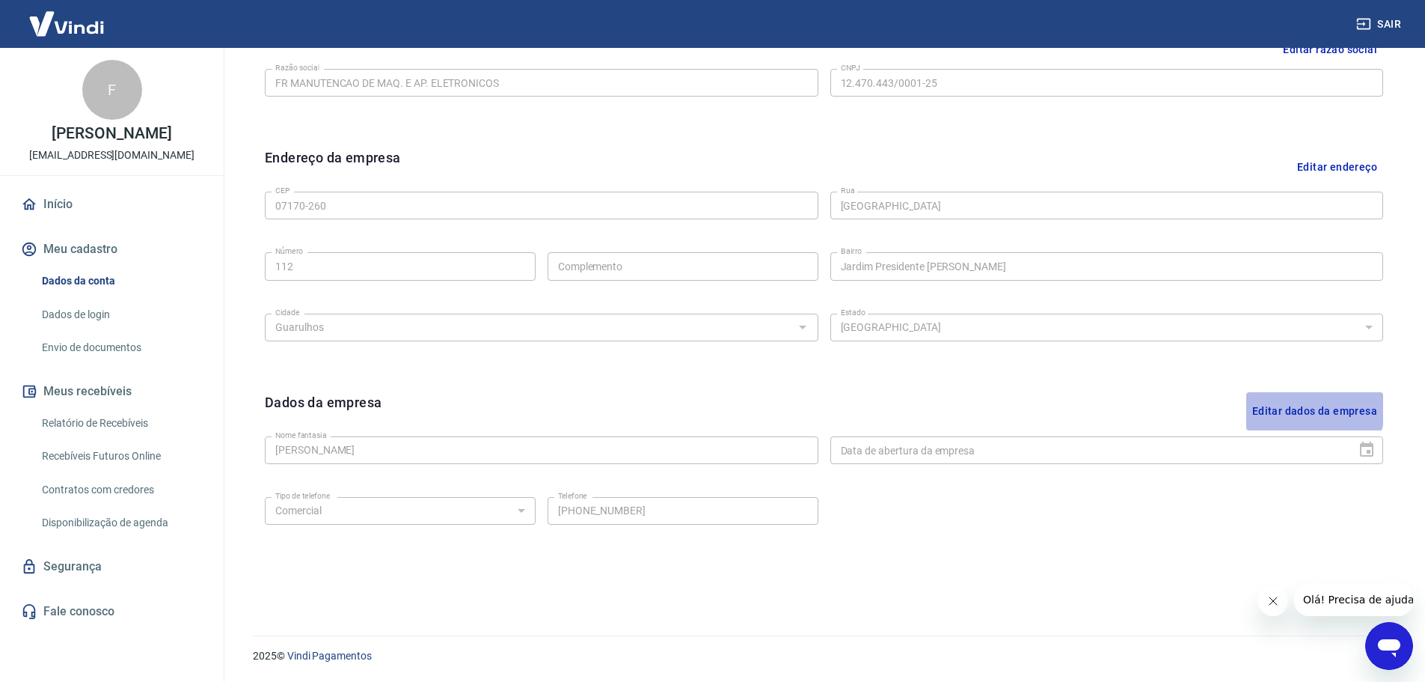
click at [1267, 406] on button "Editar dados da empresa" at bounding box center [1315, 411] width 137 height 38
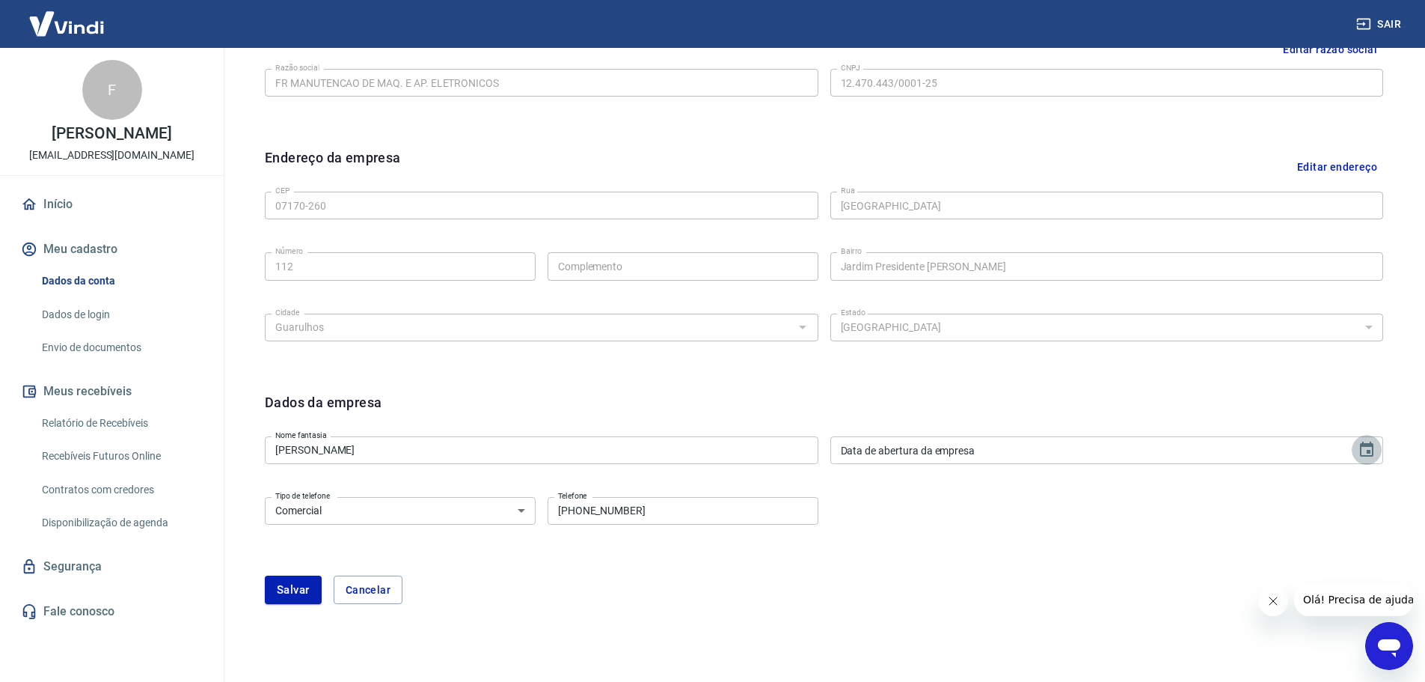
click at [1363, 448] on icon "Choose date" at bounding box center [1367, 450] width 18 height 18
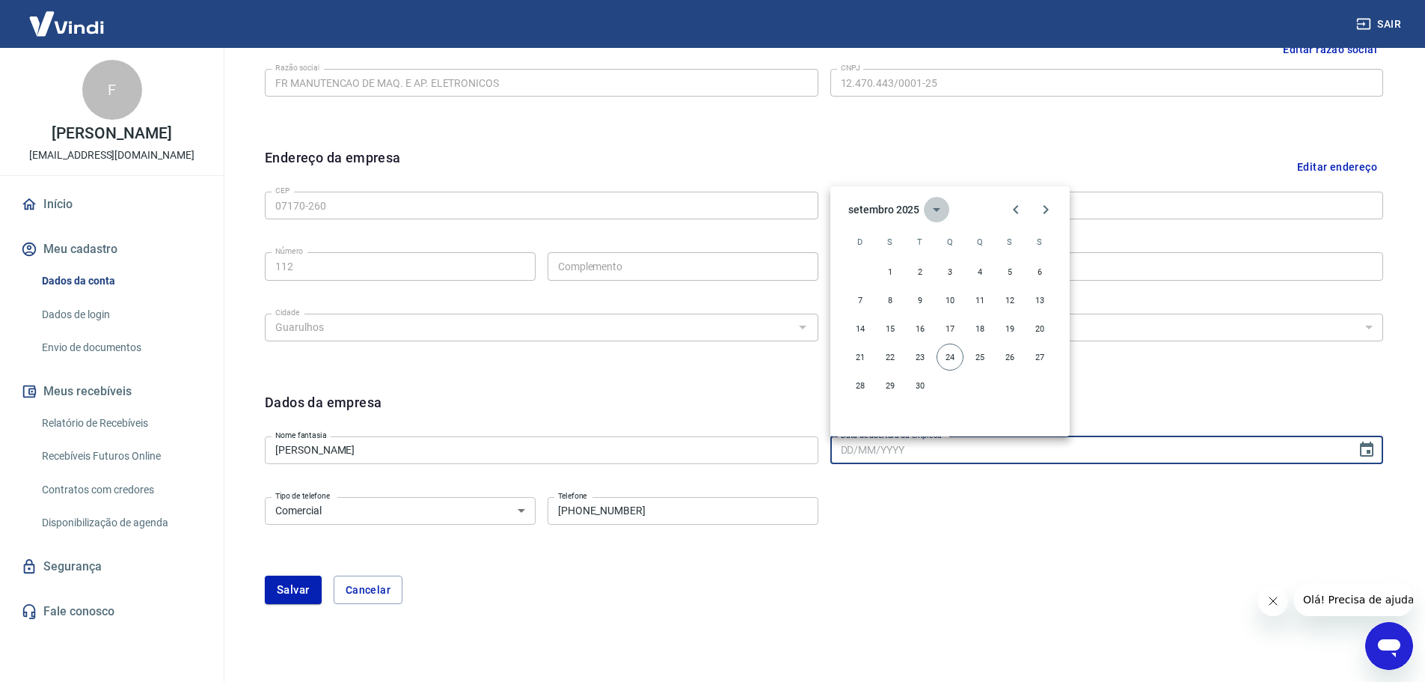
click at [936, 208] on icon "calendar view is open, switch to year view" at bounding box center [936, 210] width 7 height 4
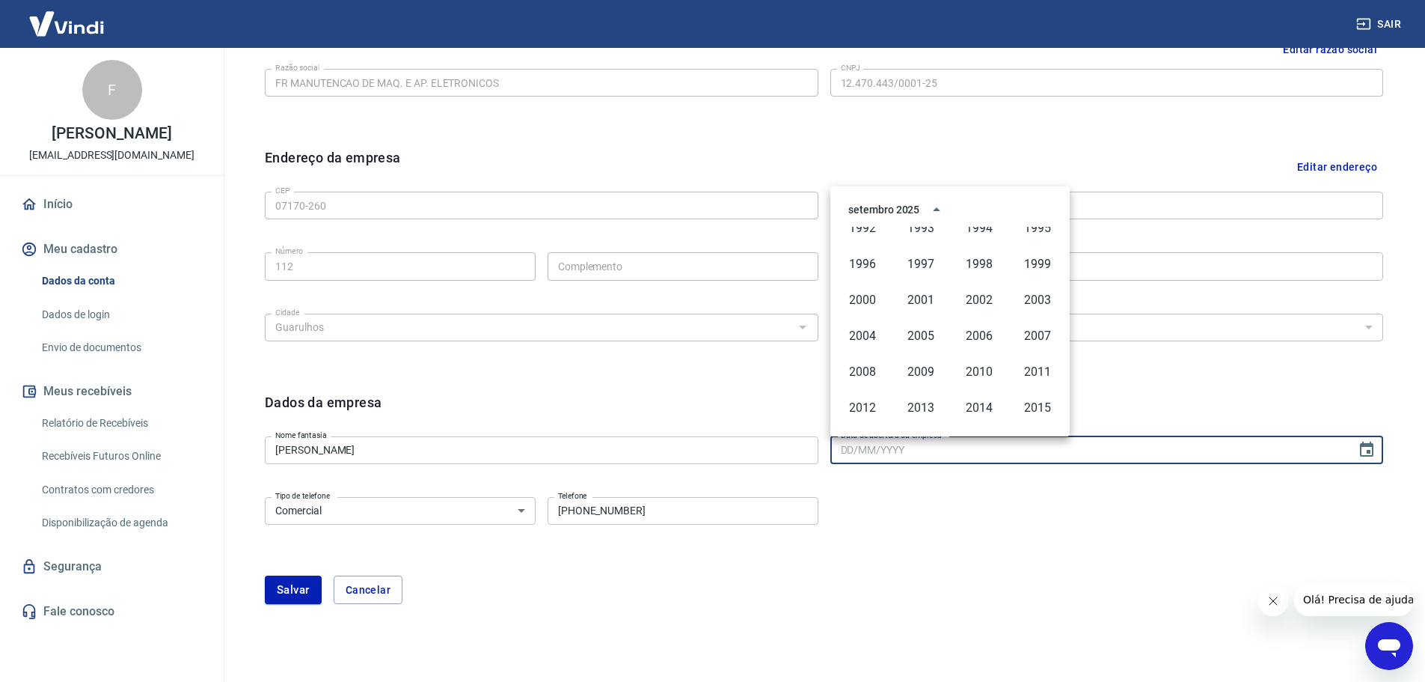
scroll to position [877, 0]
click at [981, 337] on button "2010" at bounding box center [980, 337] width 54 height 27
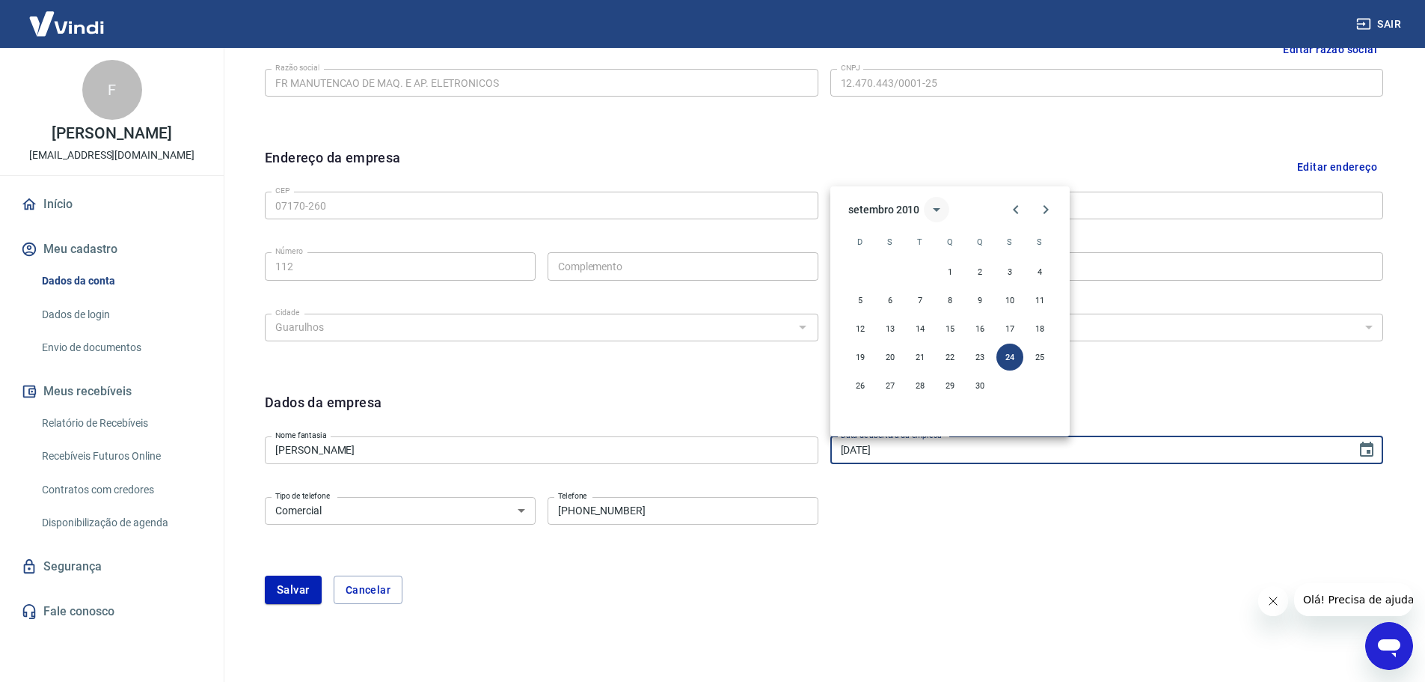
click at [938, 206] on icon "calendar view is open, switch to year view" at bounding box center [937, 210] width 18 height 18
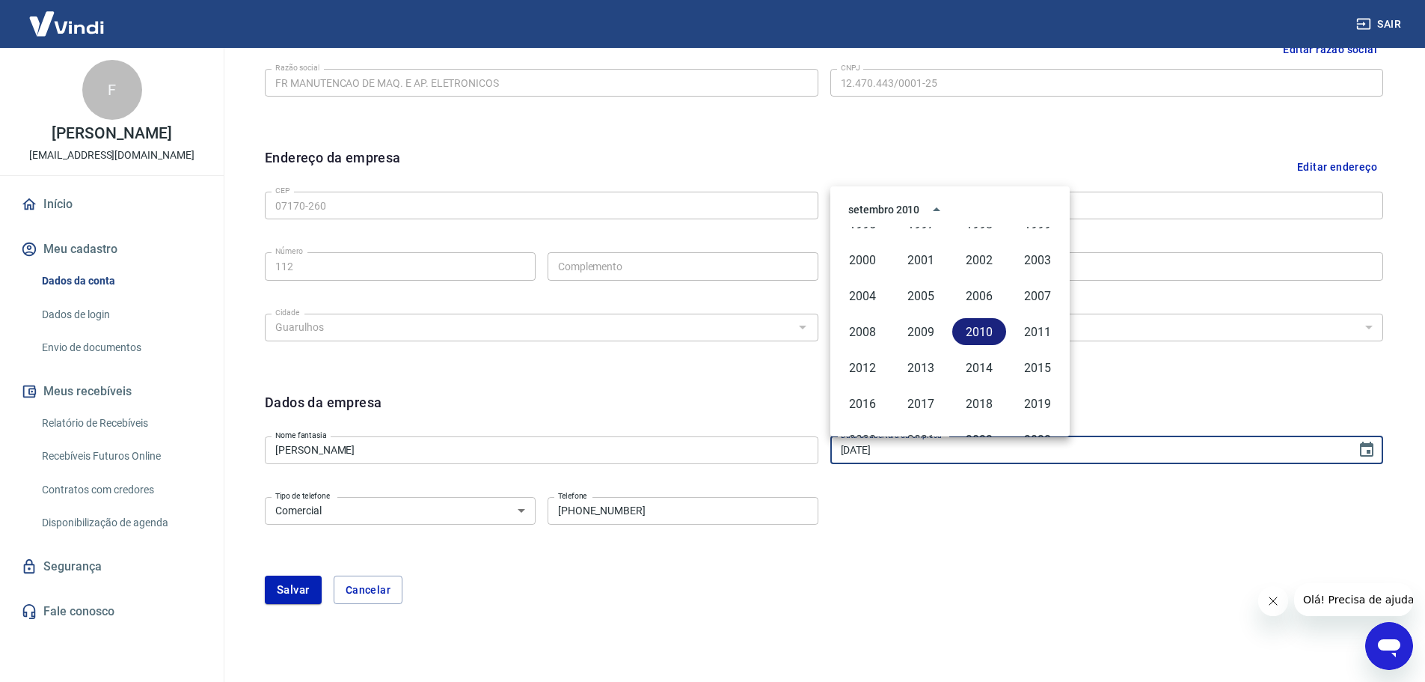
click at [975, 326] on button "2010" at bounding box center [980, 331] width 54 height 27
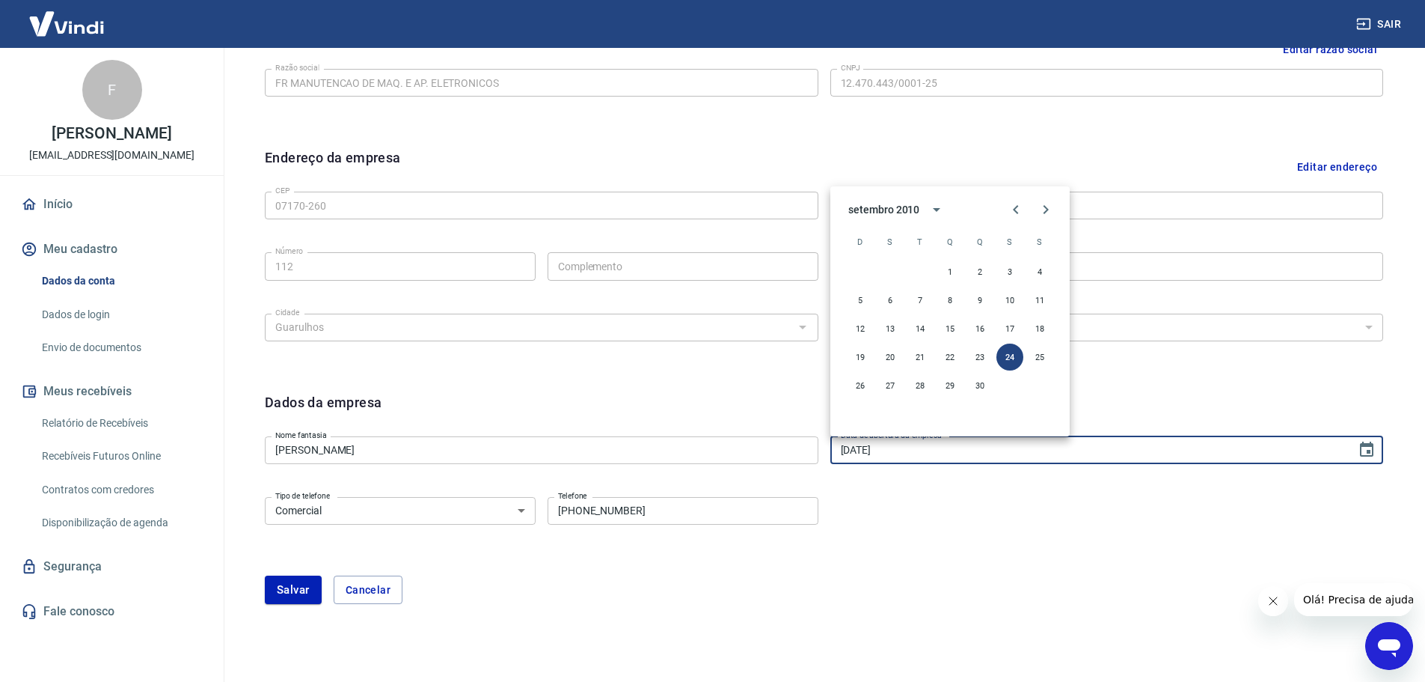
click at [884, 206] on div "setembro 2010" at bounding box center [884, 210] width 71 height 16
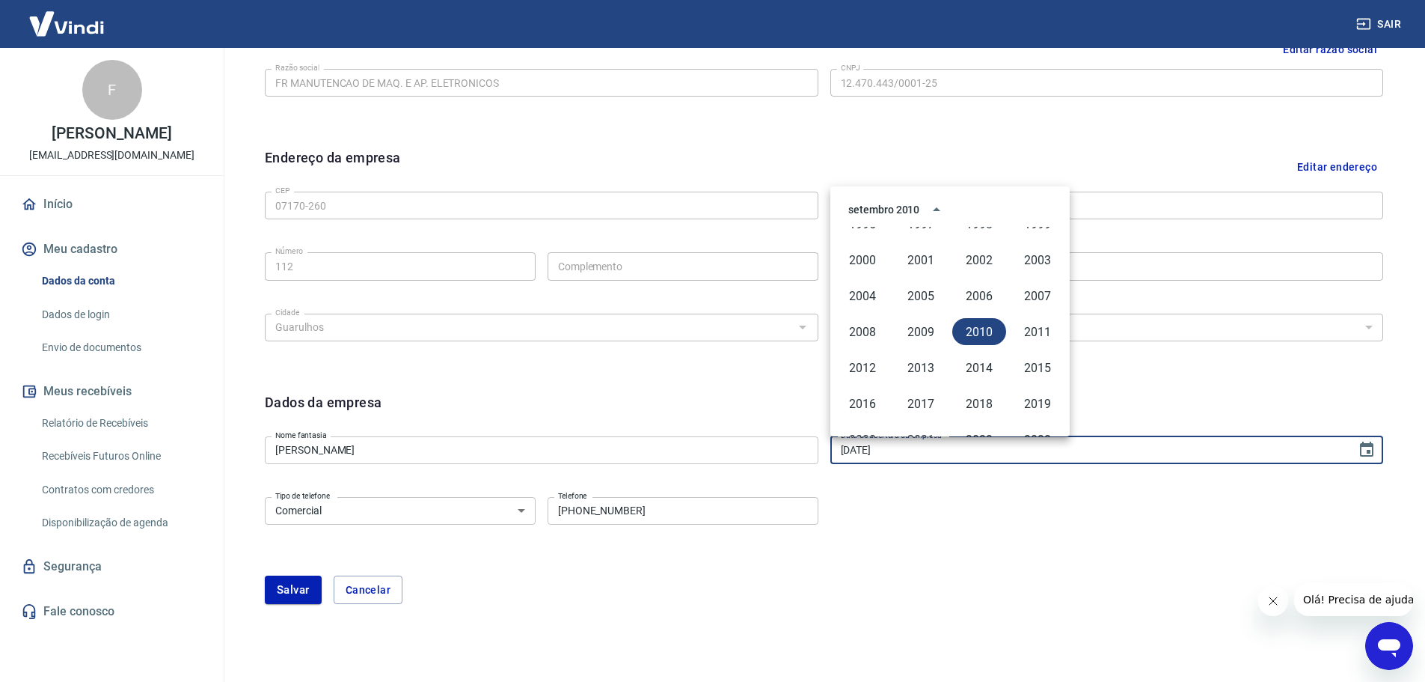
click at [865, 207] on div "setembro 2010" at bounding box center [884, 210] width 71 height 16
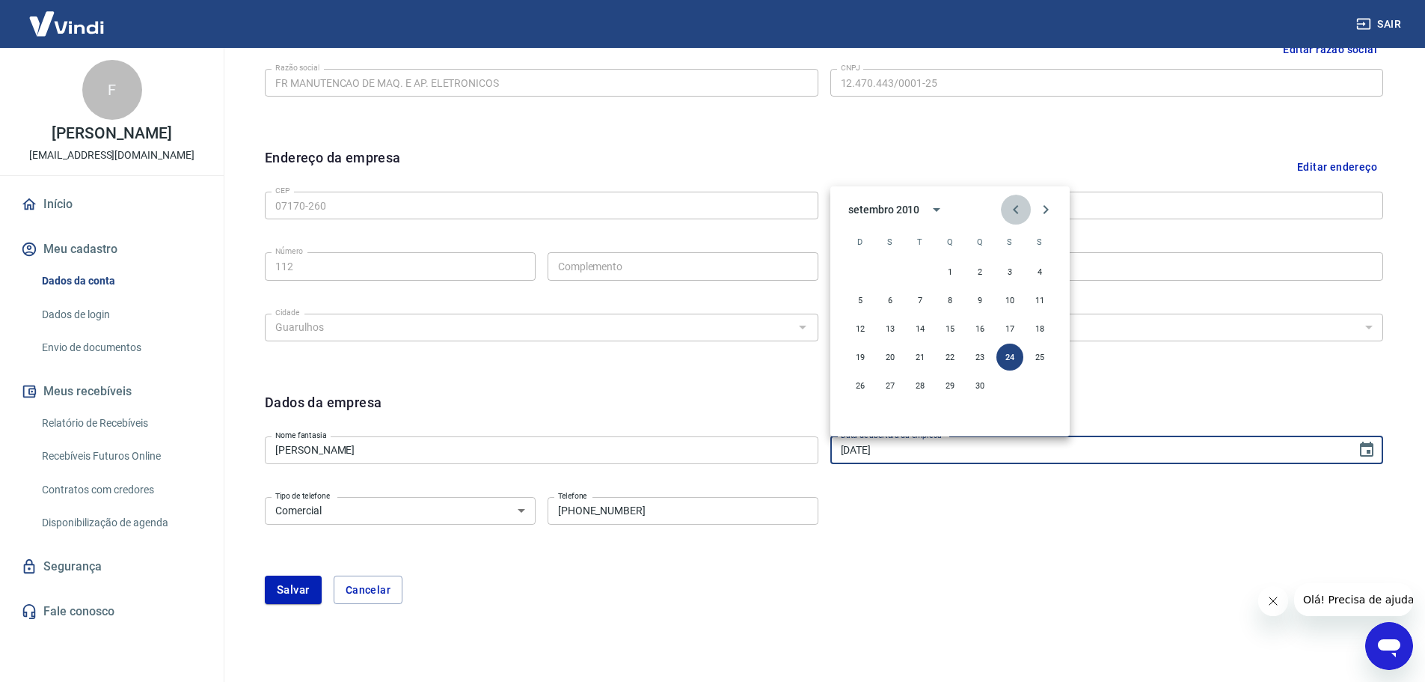
click at [1016, 209] on icon "Previous month" at bounding box center [1016, 210] width 18 height 18
click at [1048, 207] on icon "Next month" at bounding box center [1046, 210] width 18 height 18
click at [891, 323] on button "16" at bounding box center [890, 328] width 27 height 27
type input "16/08/2010"
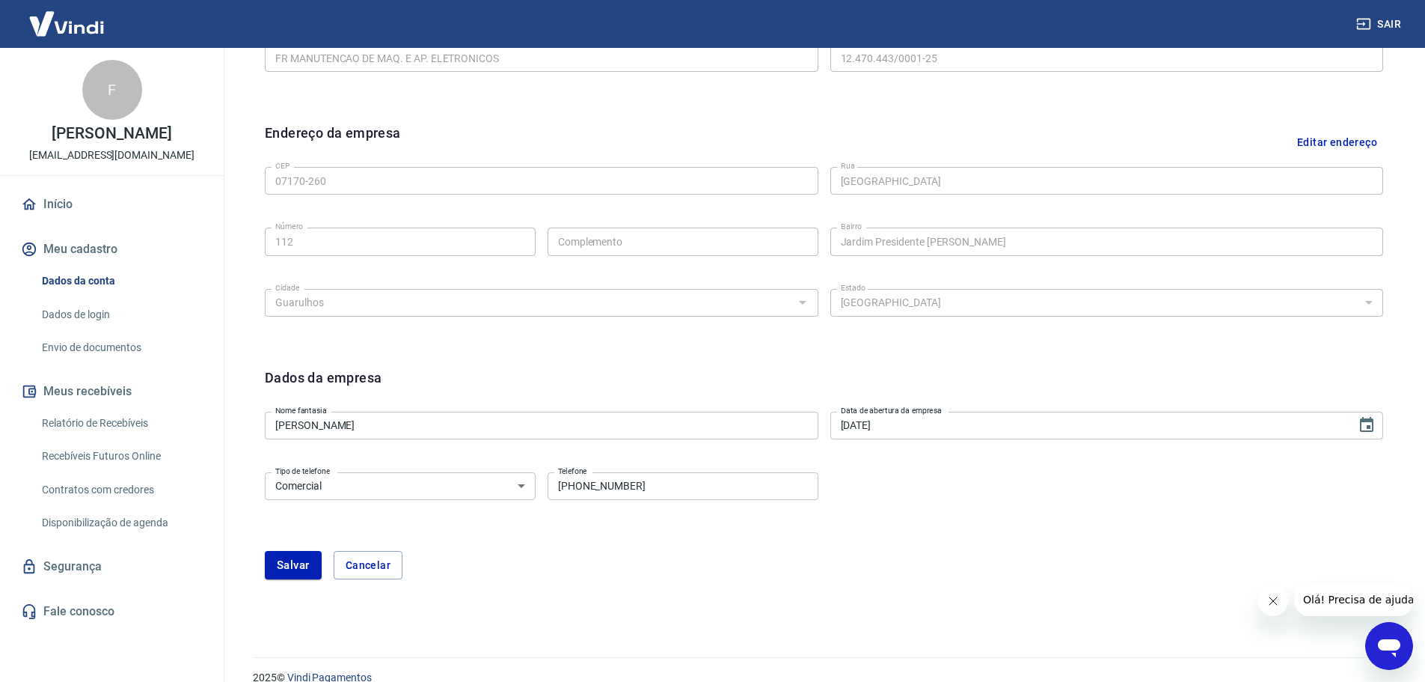
scroll to position [444, 0]
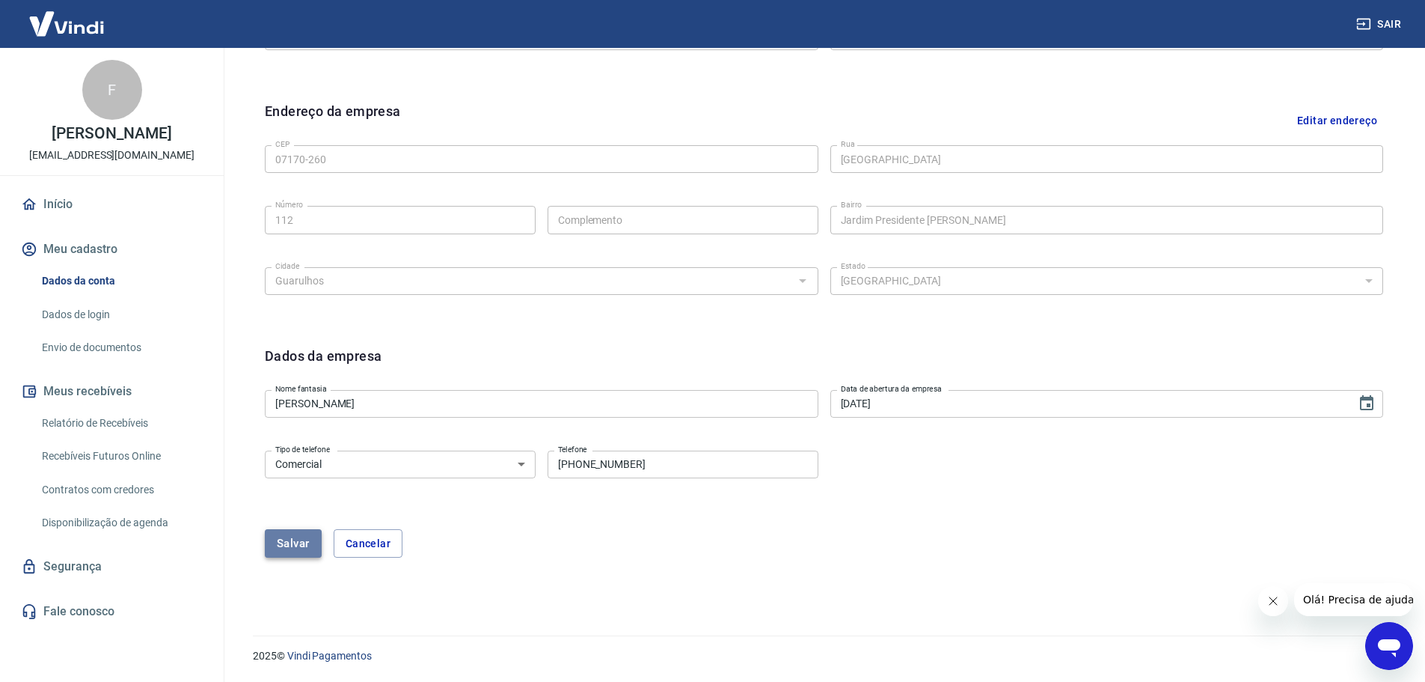
click at [283, 540] on button "Salvar" at bounding box center [293, 543] width 57 height 28
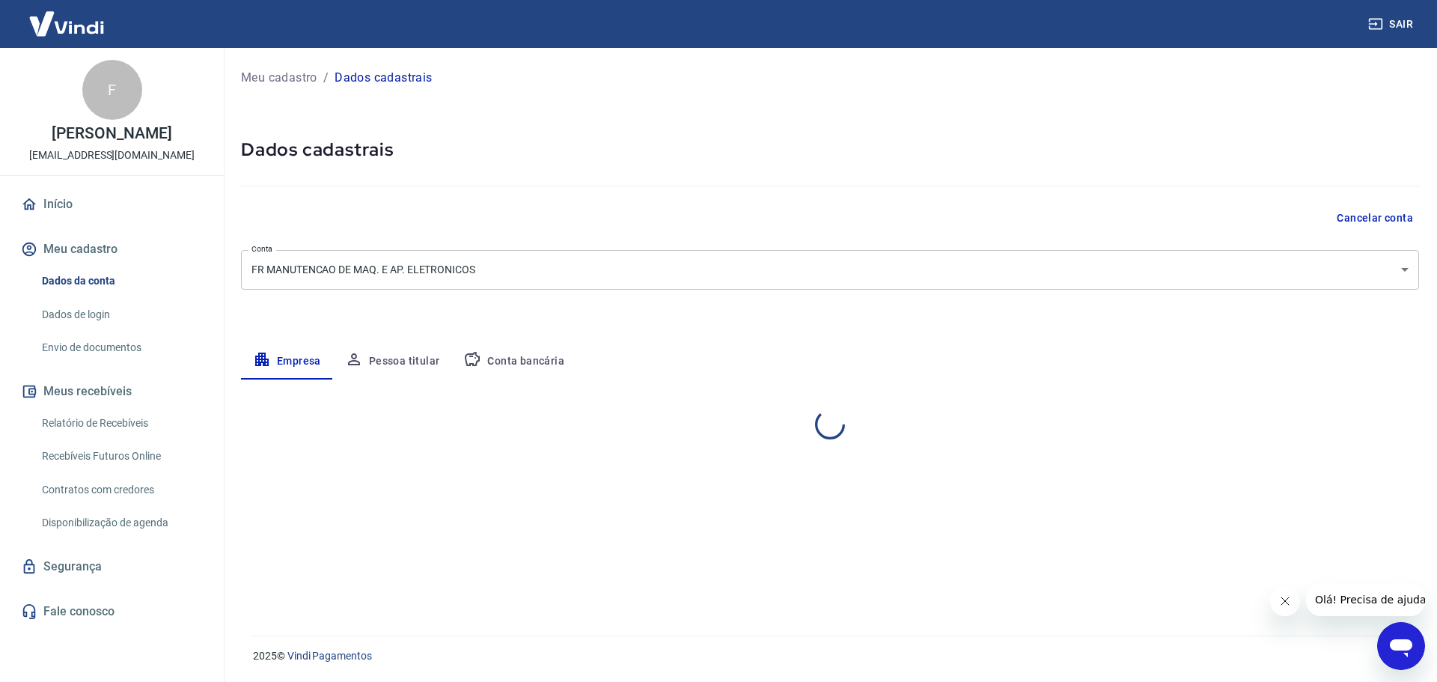
select select "SP"
select select "business"
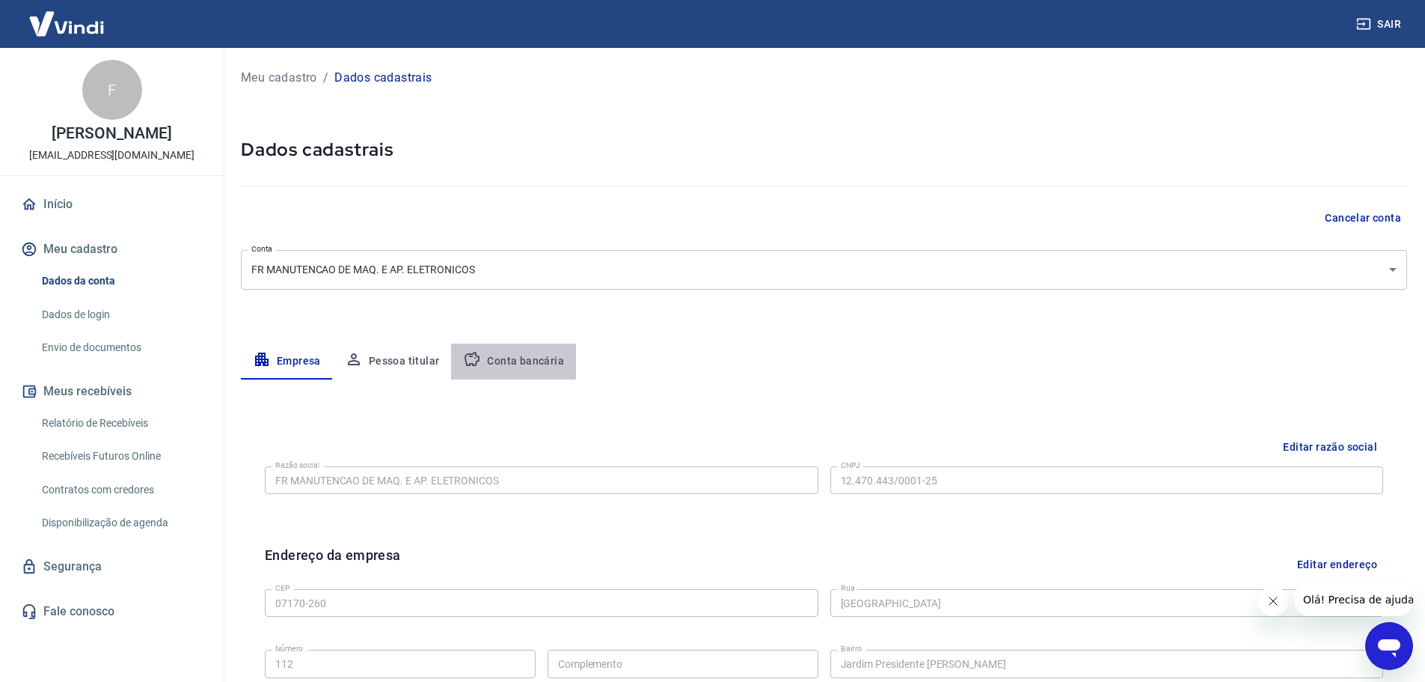
click at [505, 355] on button "Conta bancária" at bounding box center [513, 361] width 125 height 36
select select "1"
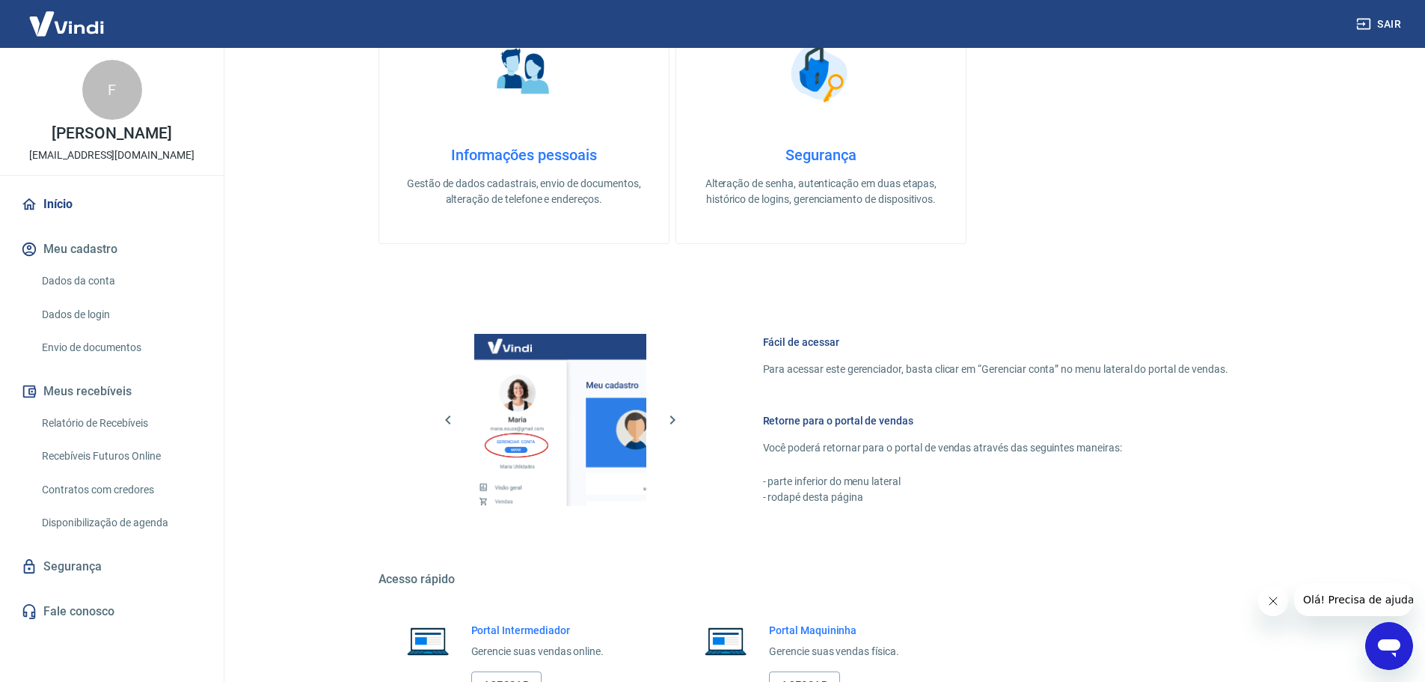
scroll to position [640, 0]
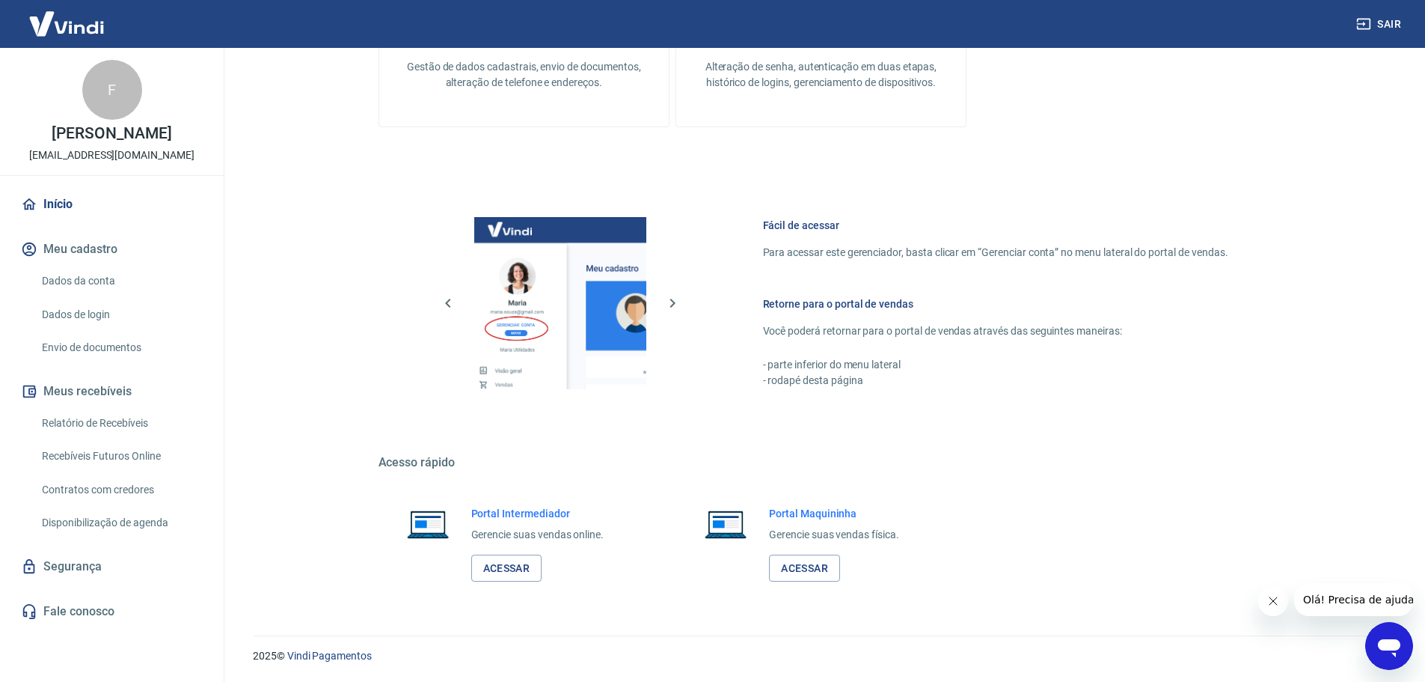
click at [56, 281] on link "Dados da conta" at bounding box center [121, 281] width 170 height 31
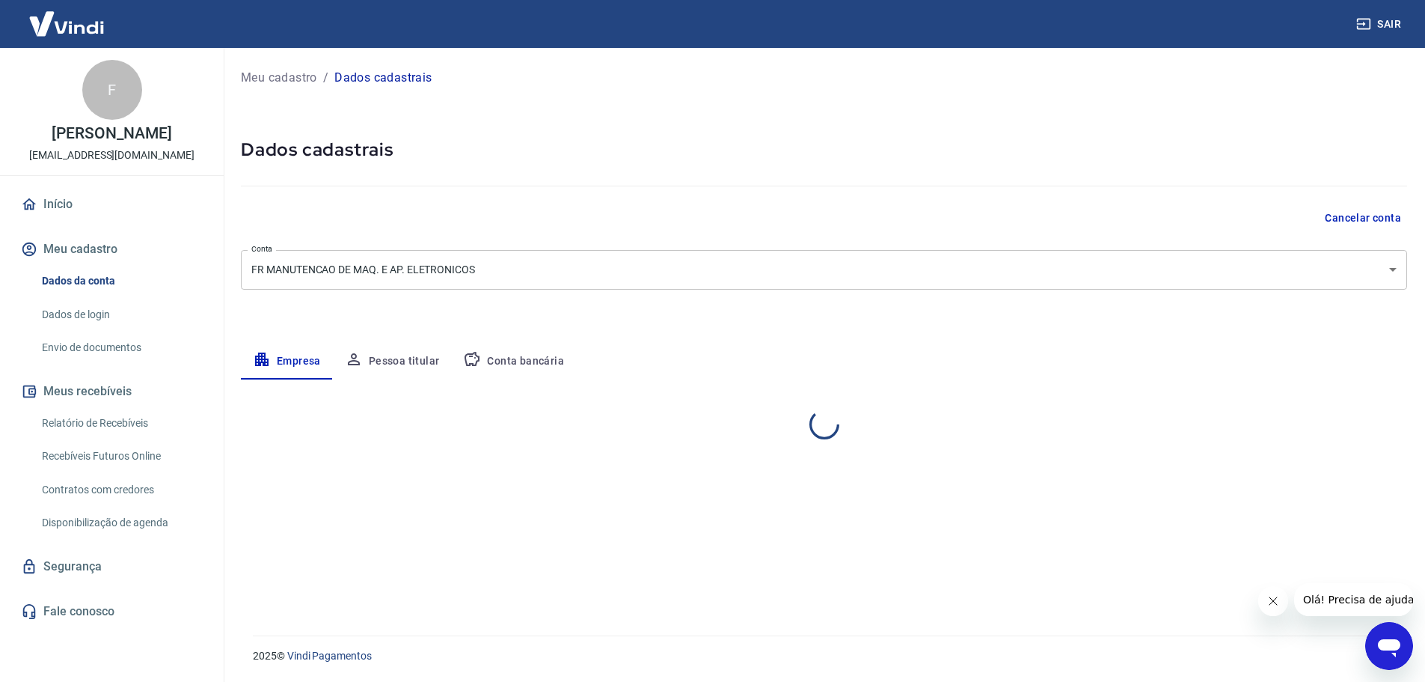
select select "SP"
select select "business"
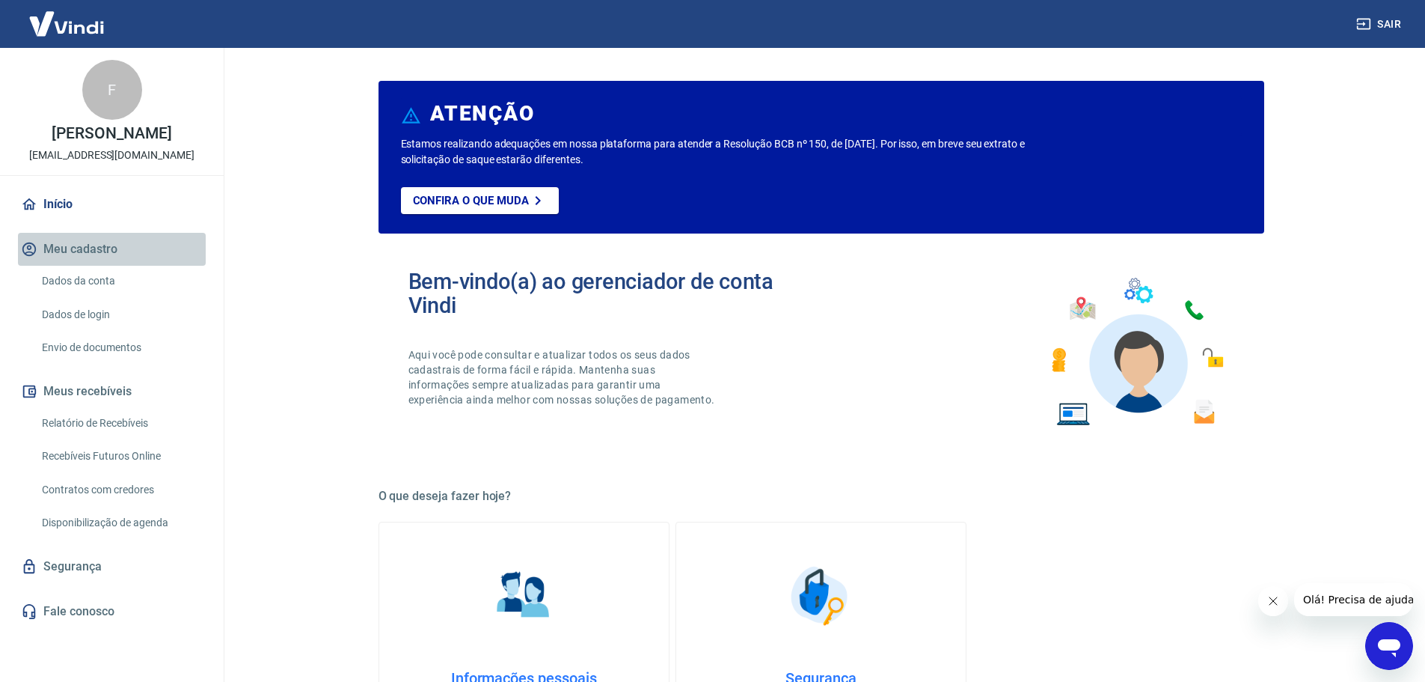
click at [83, 242] on button "Meu cadastro" at bounding box center [112, 249] width 188 height 33
click at [67, 244] on button "Meu cadastro" at bounding box center [112, 249] width 188 height 33
